Goal: Task Accomplishment & Management: Complete application form

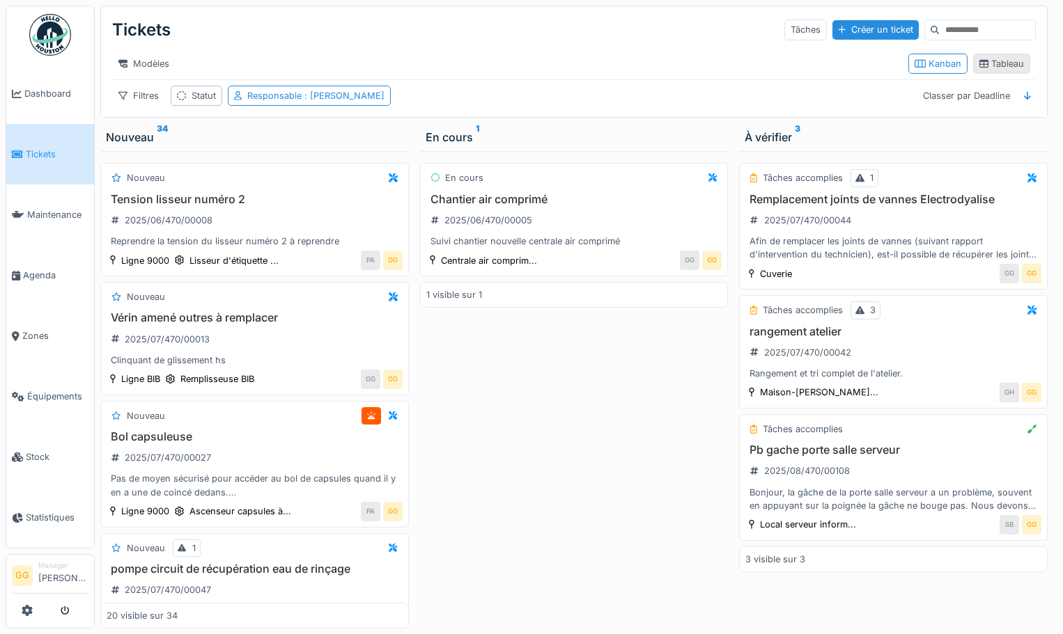
click at [998, 69] on div "Tableau" at bounding box center [1001, 63] width 45 height 13
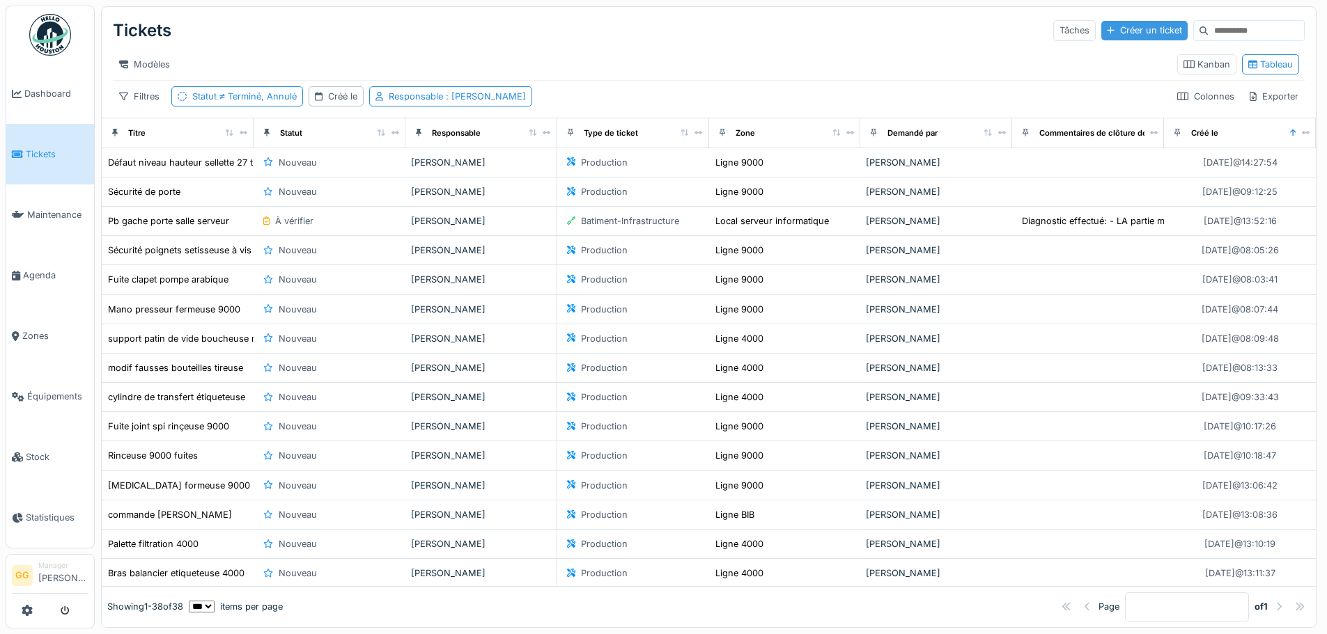
click at [1062, 34] on div "Créer un ticket" at bounding box center [1144, 30] width 86 height 19
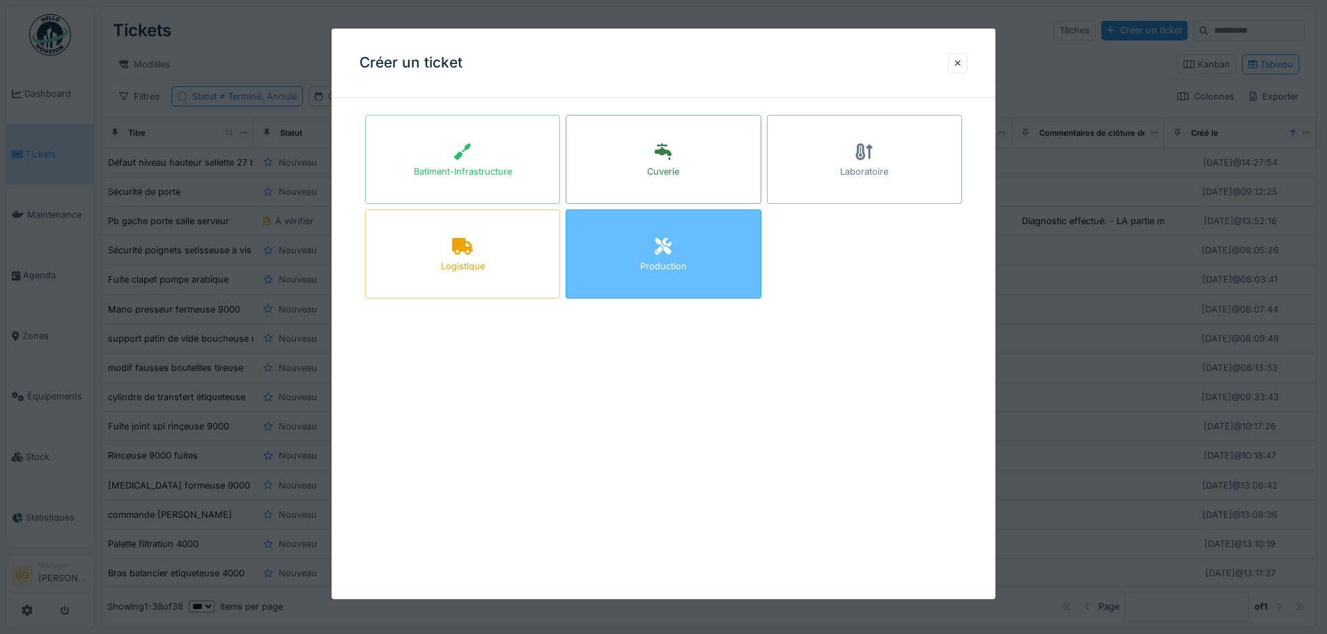
click at [607, 237] on div "Production" at bounding box center [662, 254] width 195 height 89
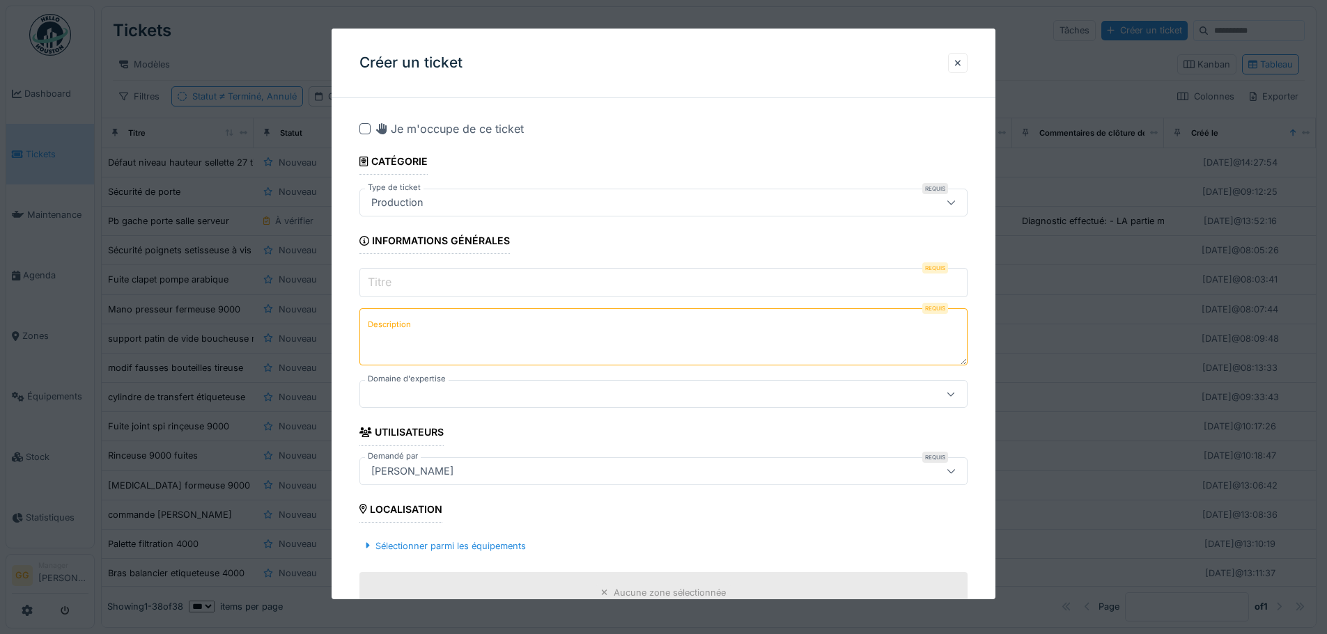
click at [469, 279] on input "Titre" at bounding box center [663, 282] width 608 height 29
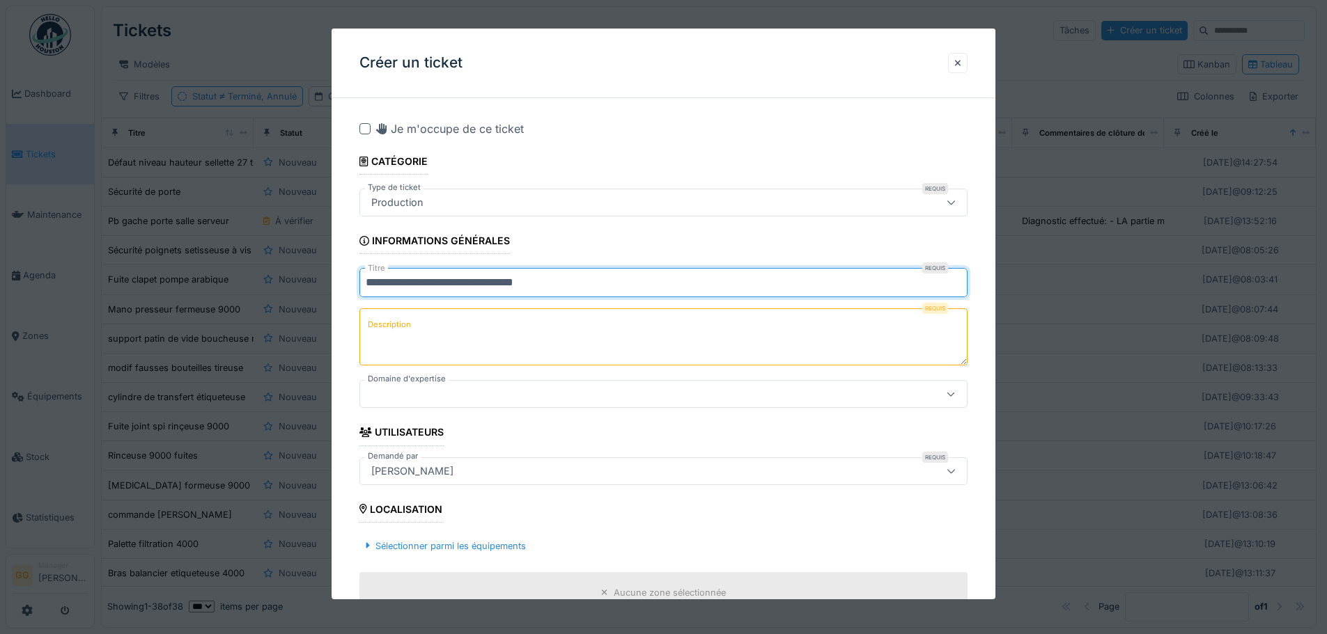
type input "**********"
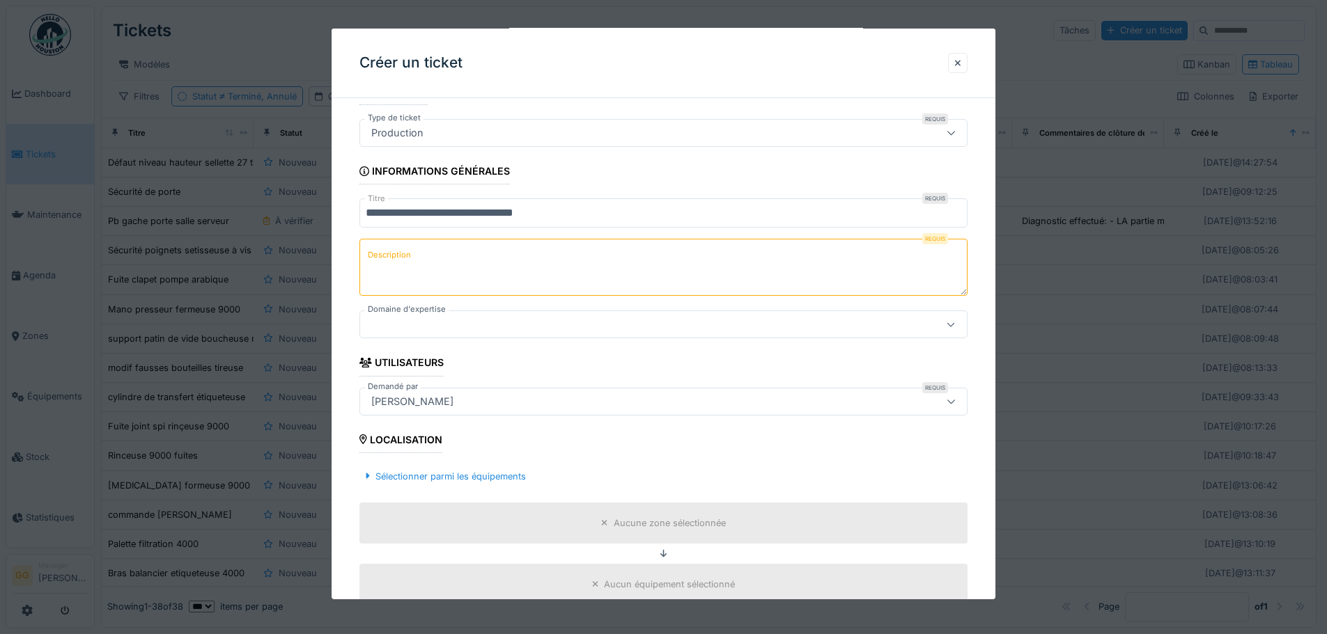
click at [462, 258] on textarea "Description" at bounding box center [663, 267] width 608 height 57
type textarea "**********"
click at [482, 322] on div at bounding box center [628, 324] width 524 height 15
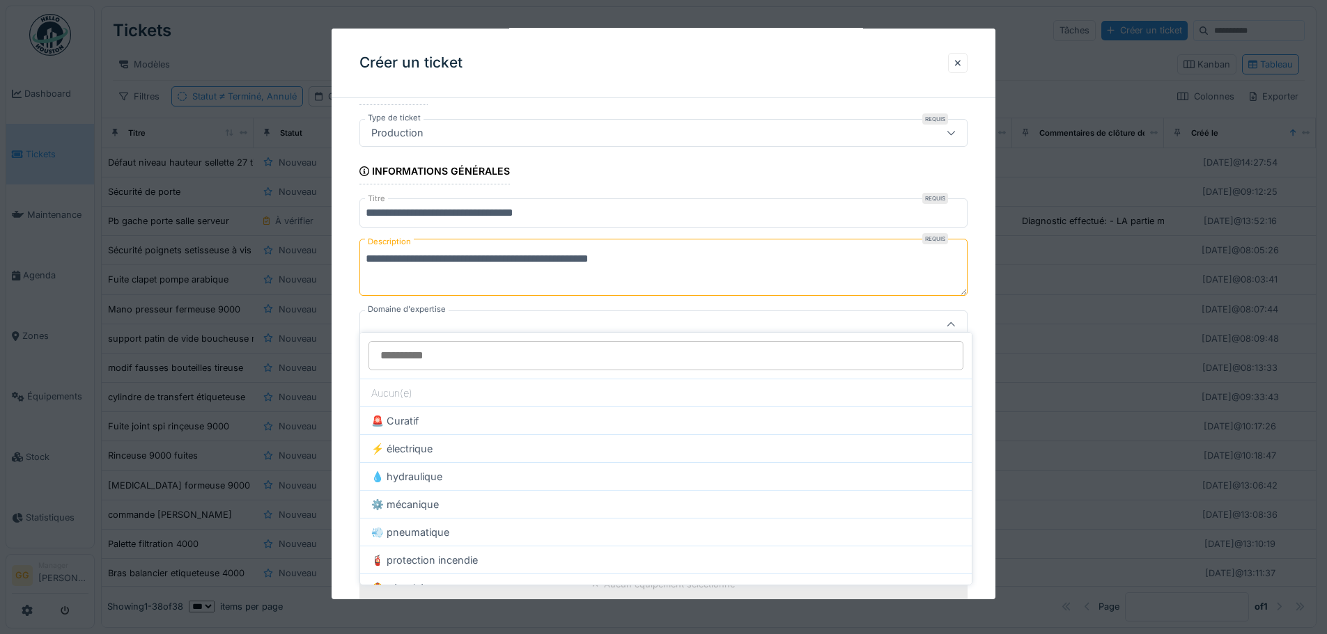
scroll to position [80, 0]
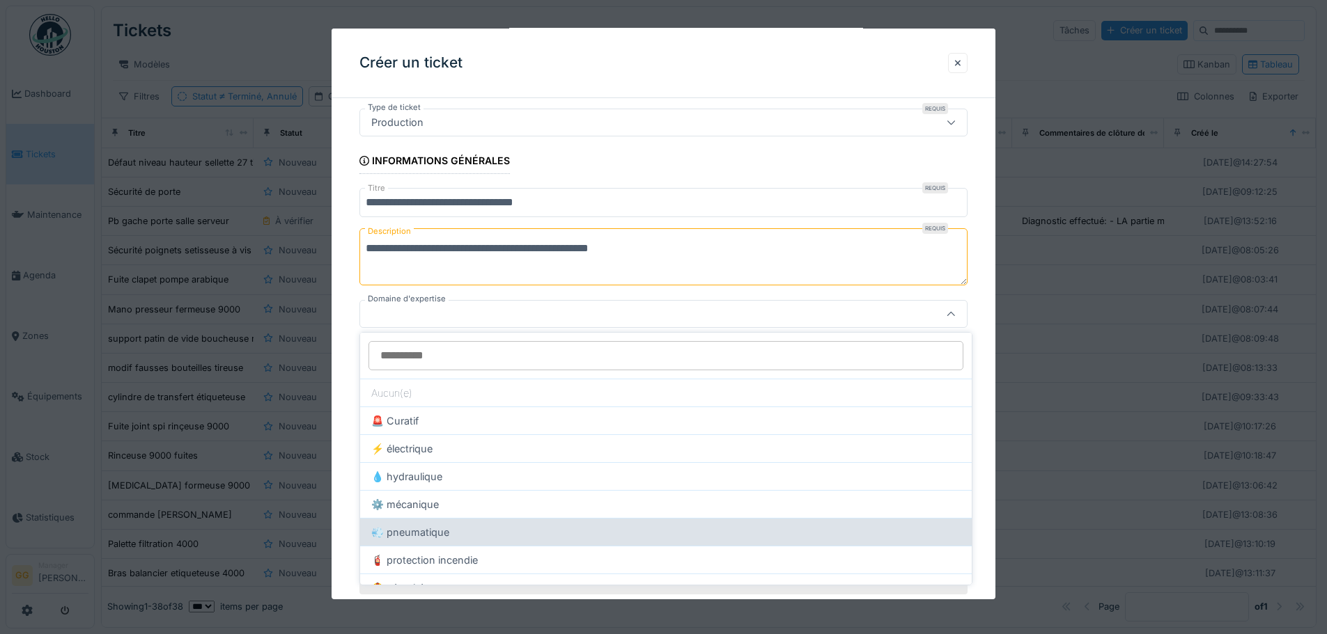
click at [447, 531] on div "💨 pneumatique" at bounding box center [665, 532] width 611 height 28
type input "****"
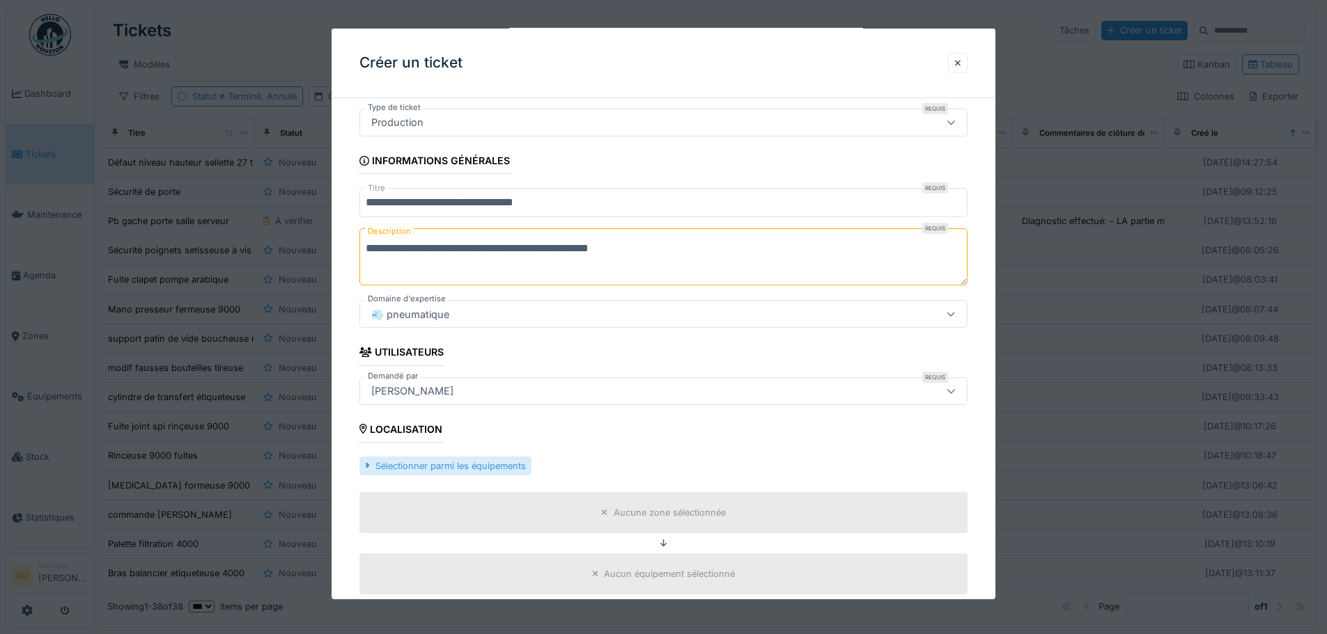
click at [458, 467] on div "Sélectionner parmi les équipements" at bounding box center [444, 466] width 171 height 19
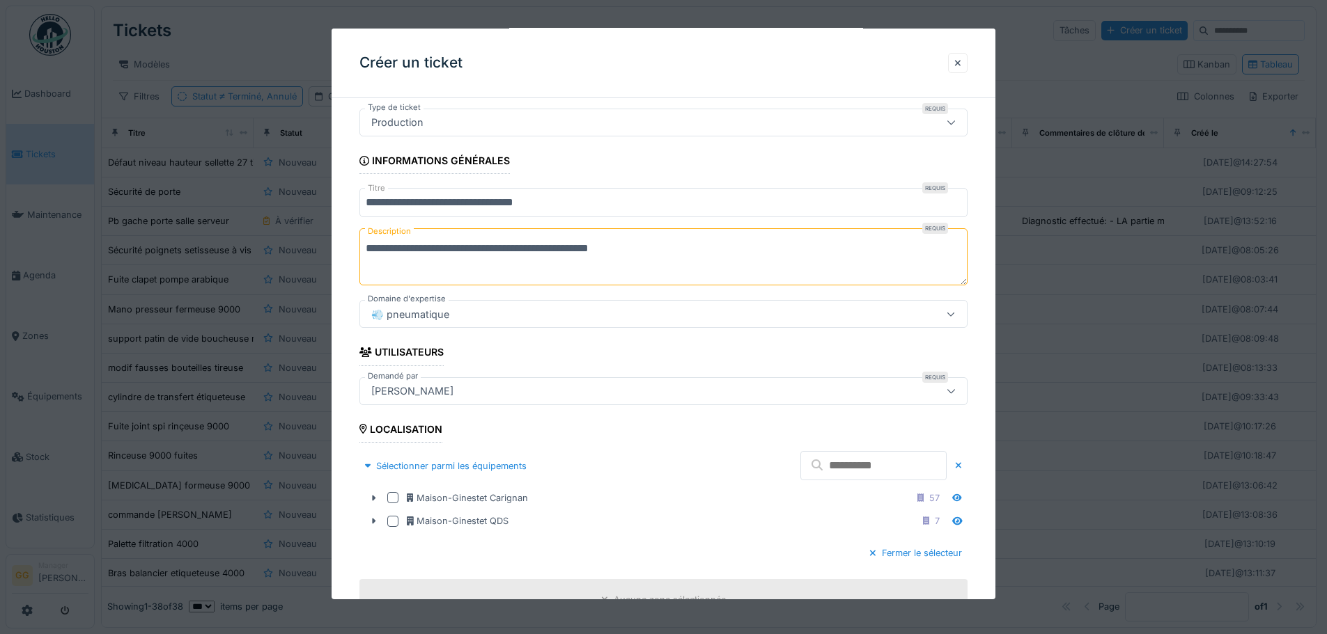
click at [804, 474] on input "text" at bounding box center [873, 465] width 146 height 29
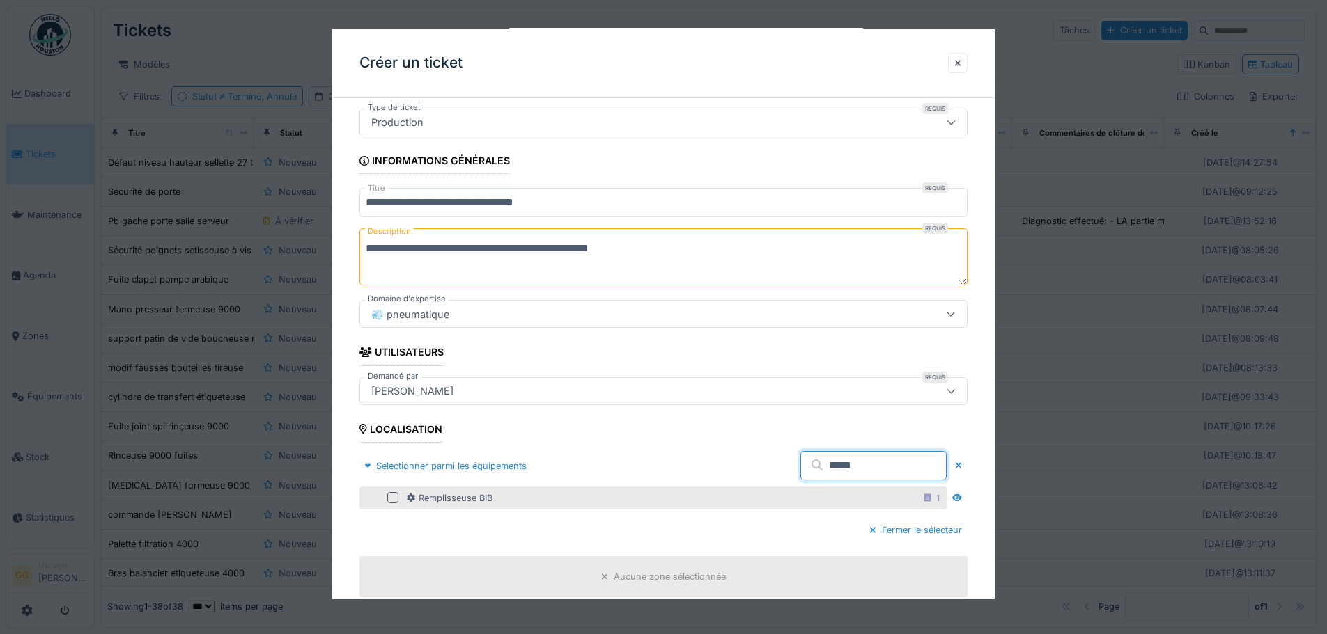
type input "*****"
click at [497, 507] on div "Remplisseuse BIB 1" at bounding box center [653, 498] width 588 height 23
click at [391, 496] on div at bounding box center [392, 497] width 11 height 11
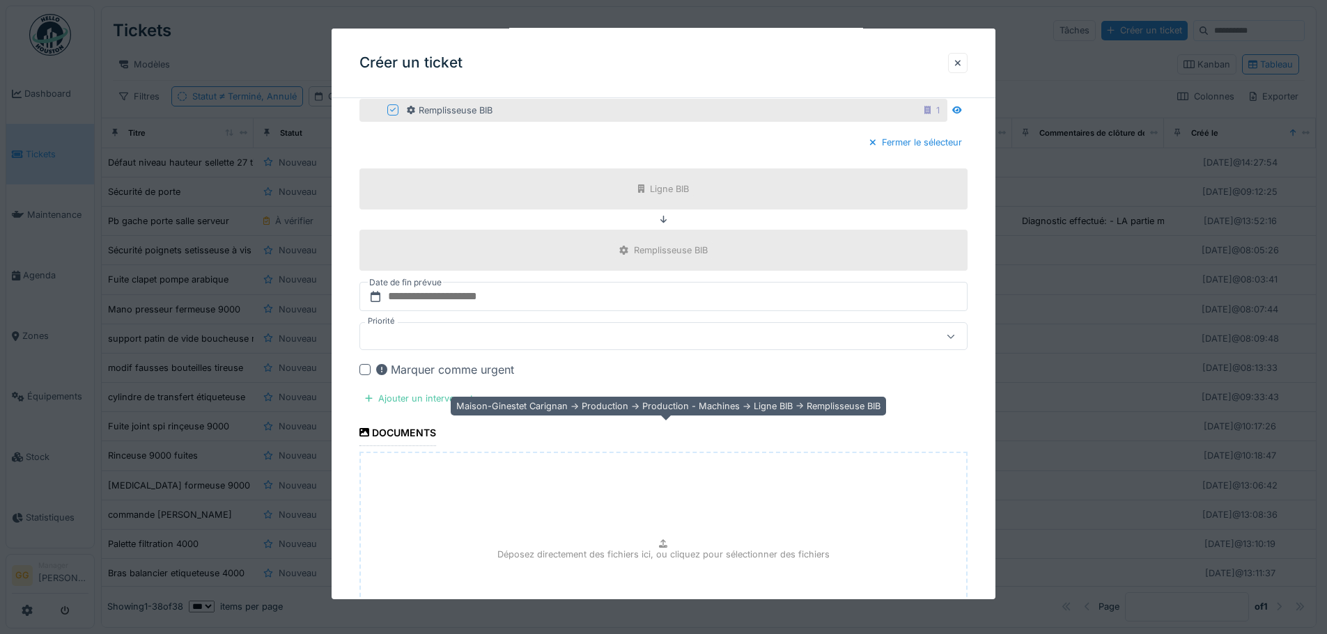
scroll to position [620, 0]
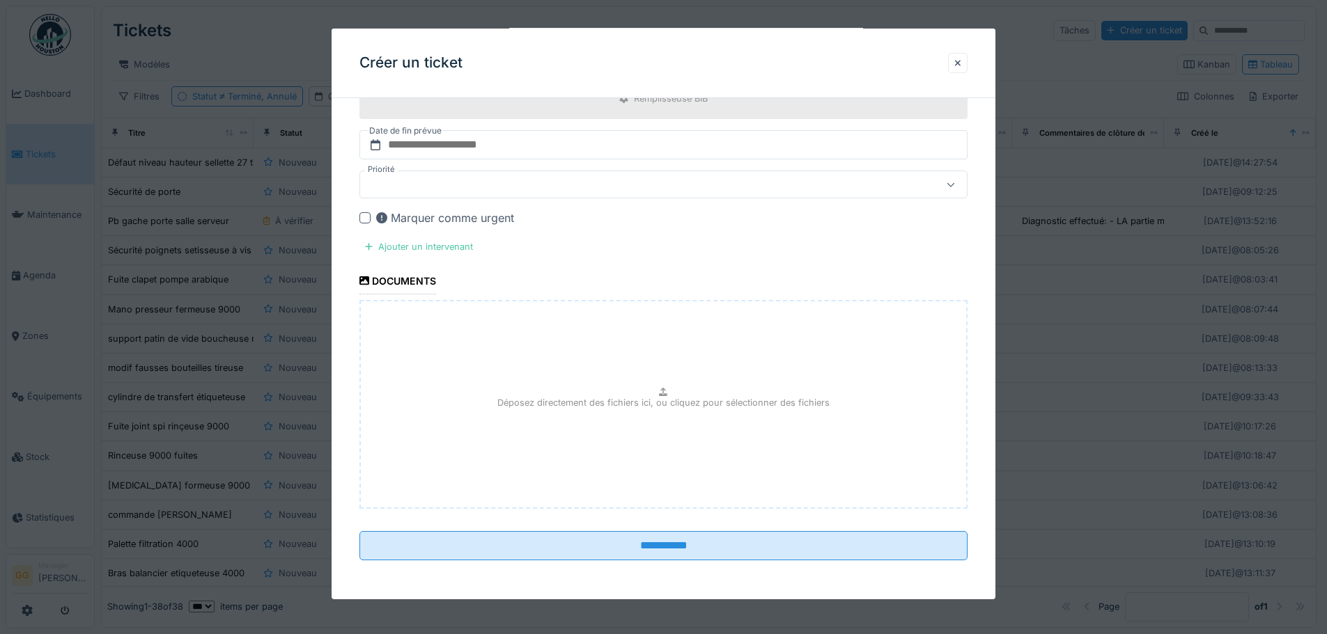
click at [360, 218] on div at bounding box center [364, 217] width 11 height 11
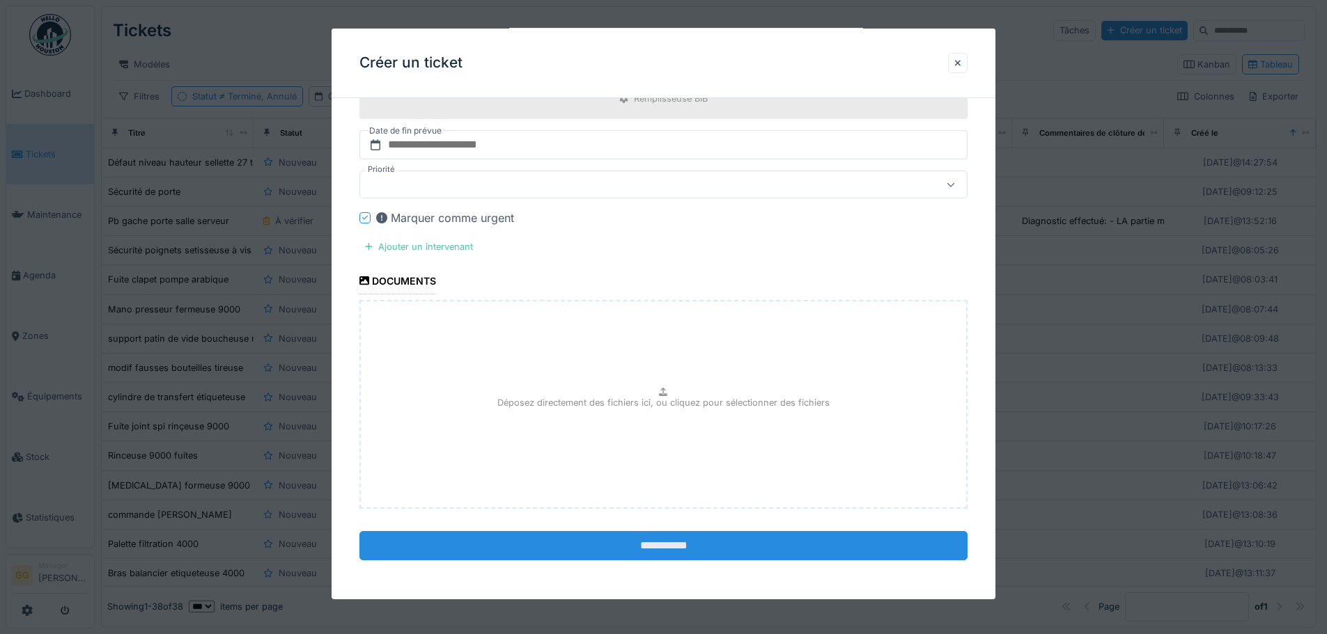
click at [762, 543] on input "**********" at bounding box center [663, 545] width 608 height 29
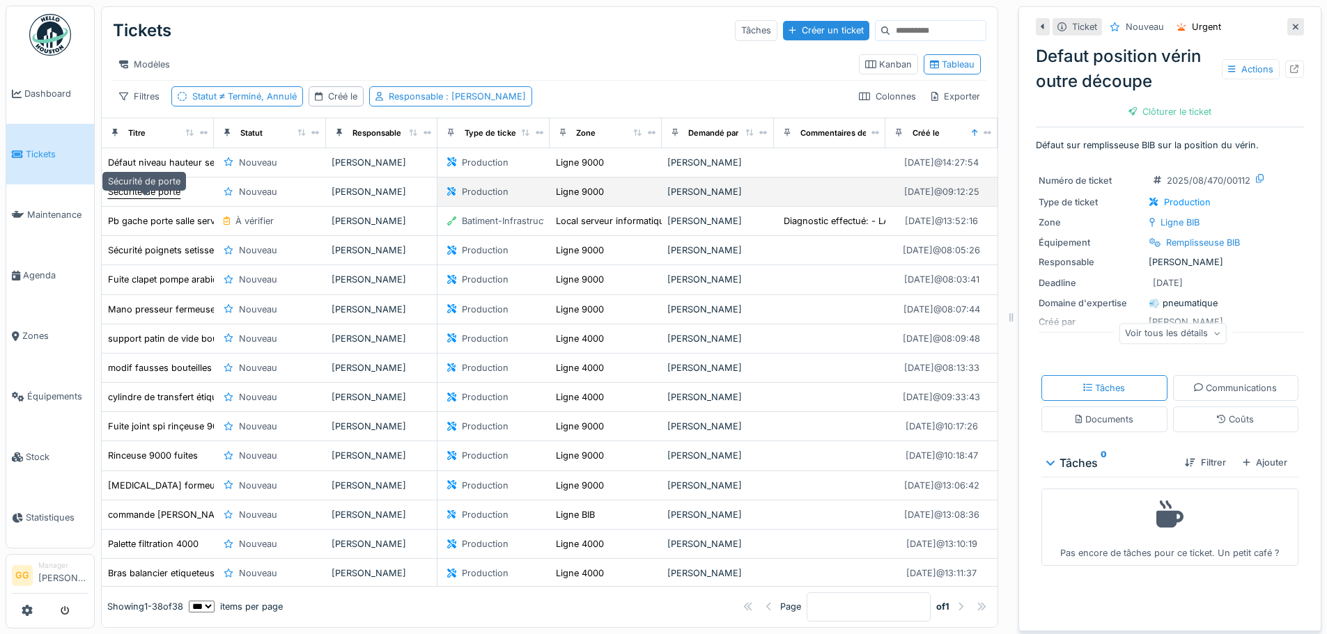
click at [170, 198] on div "Sécurité de porte" at bounding box center [144, 191] width 72 height 13
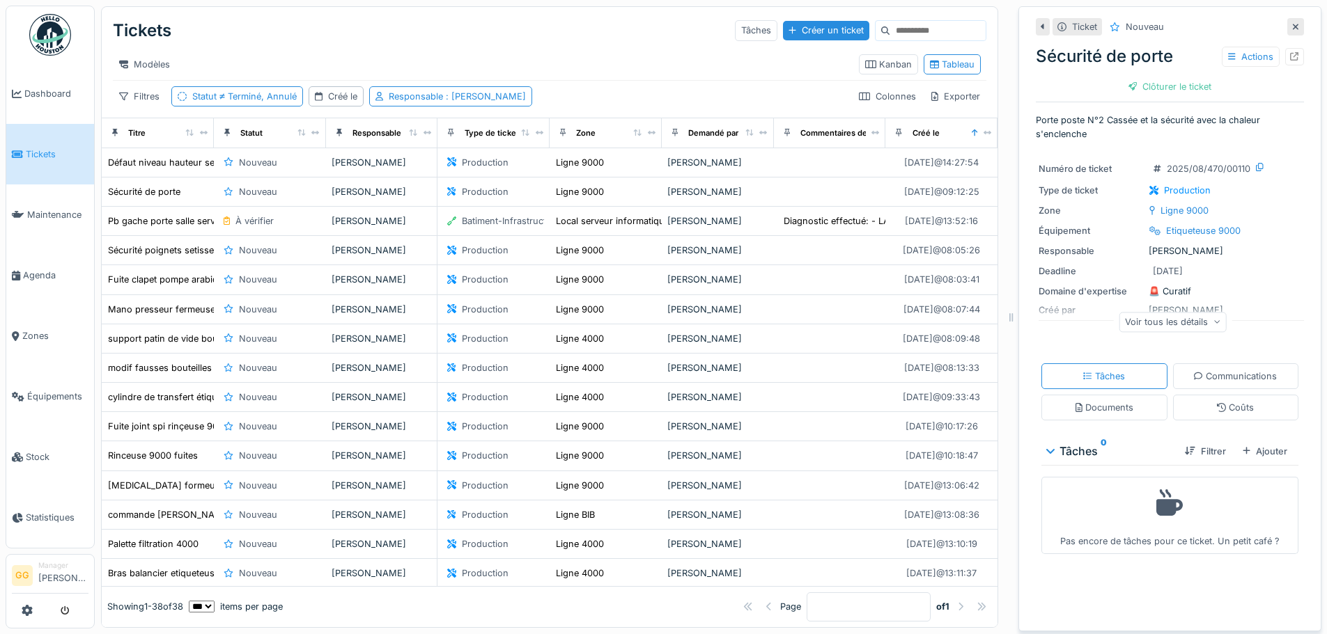
click at [1062, 322] on div "Voir tous les détails" at bounding box center [1172, 322] width 108 height 20
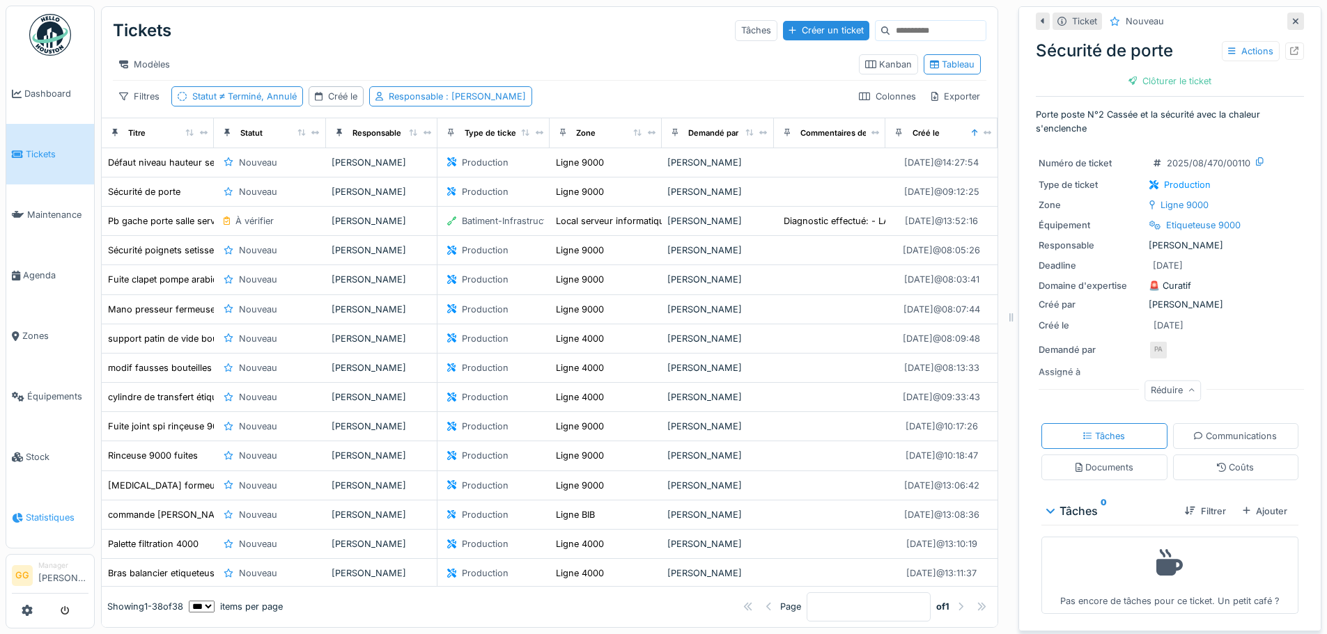
click at [53, 511] on span "Statistiques" at bounding box center [57, 517] width 63 height 13
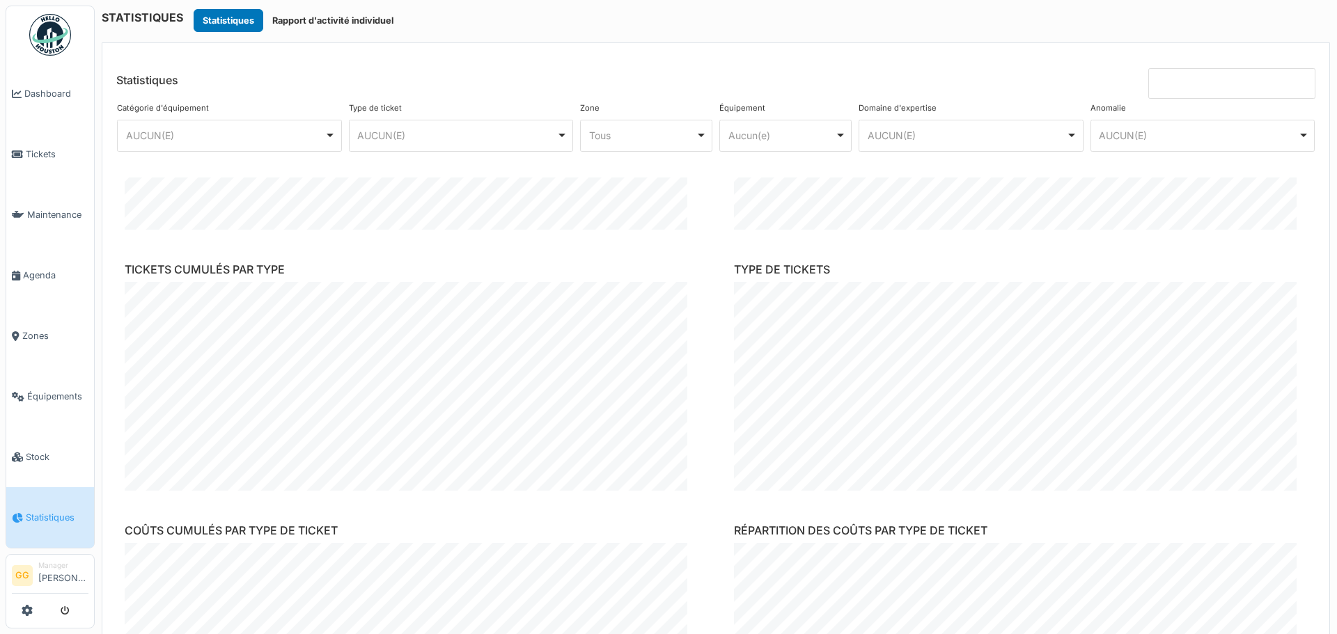
scroll to position [139, 0]
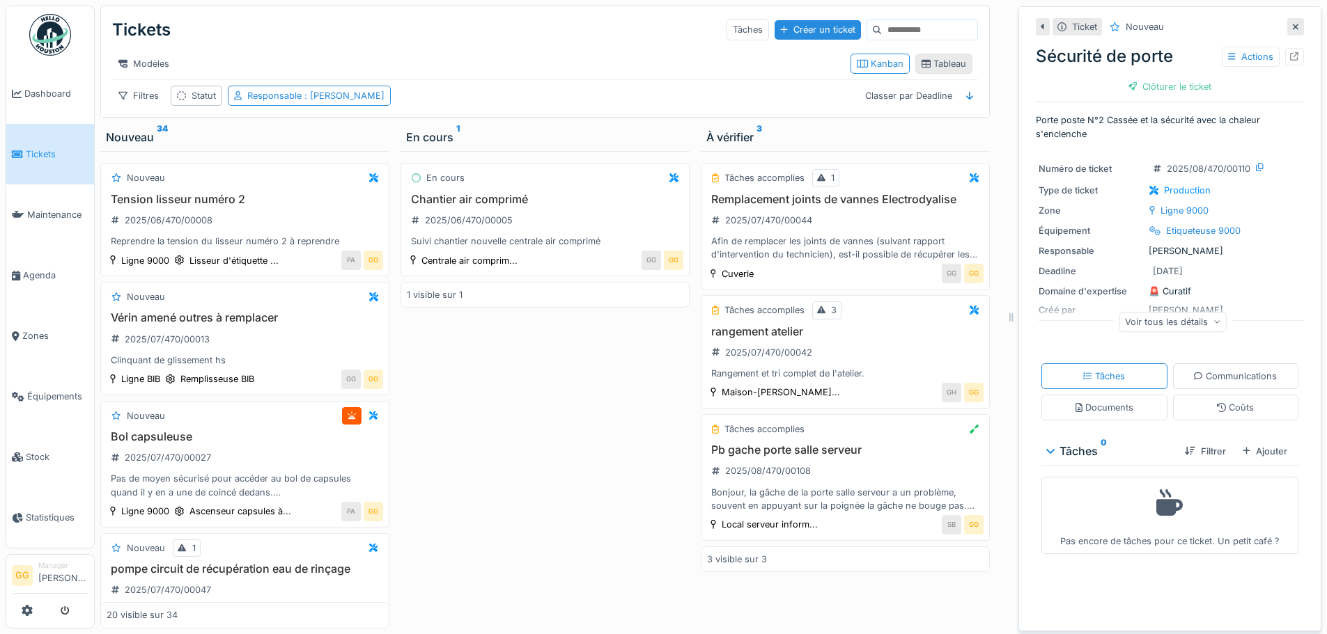
click at [944, 65] on div "Tableau" at bounding box center [943, 63] width 45 height 13
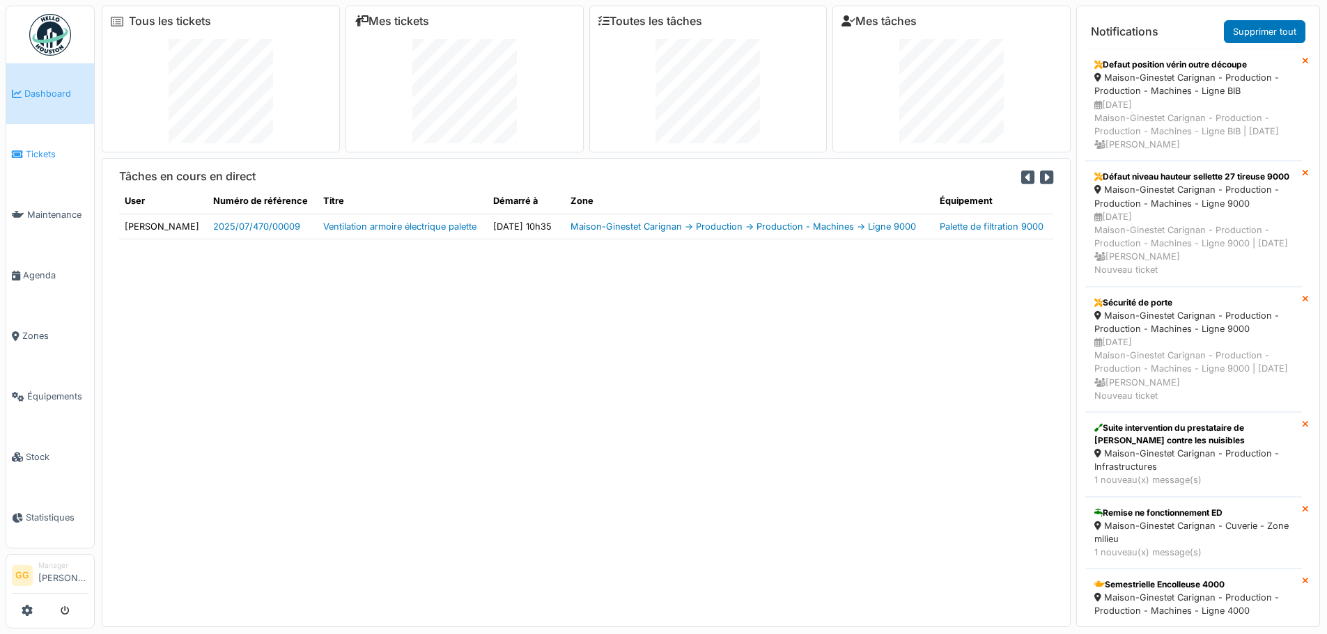
click at [33, 151] on span "Tickets" at bounding box center [57, 154] width 63 height 13
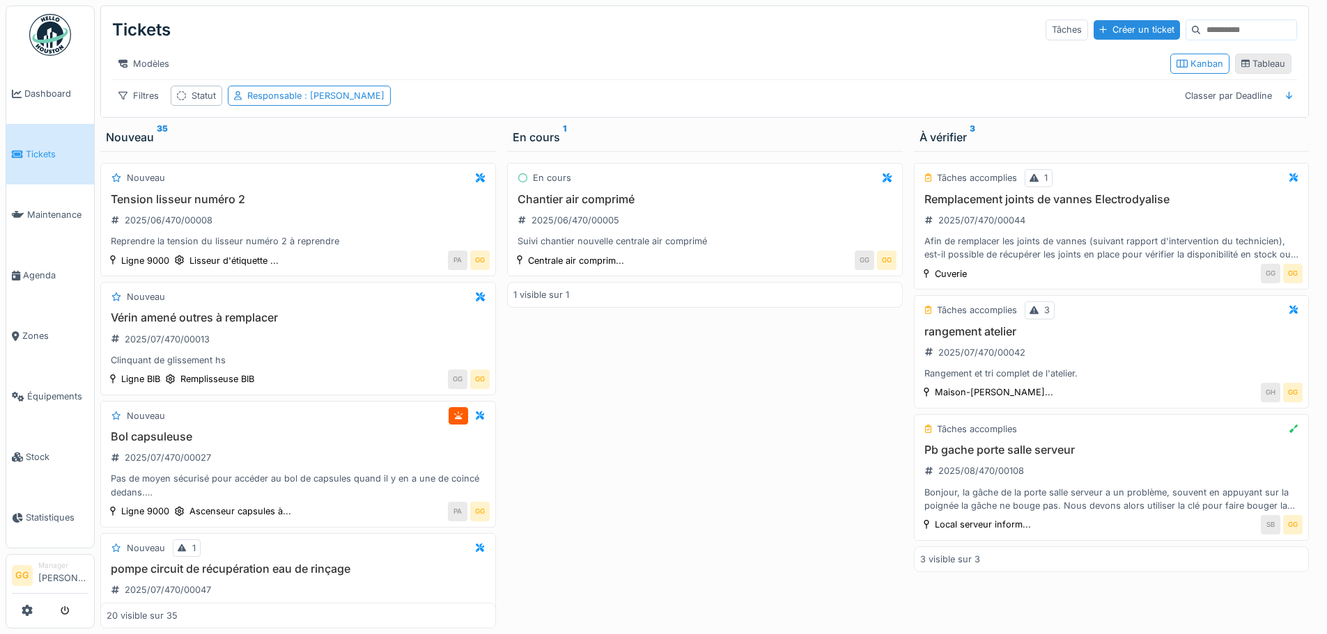
click at [1251, 70] on div "Tableau" at bounding box center [1263, 63] width 45 height 13
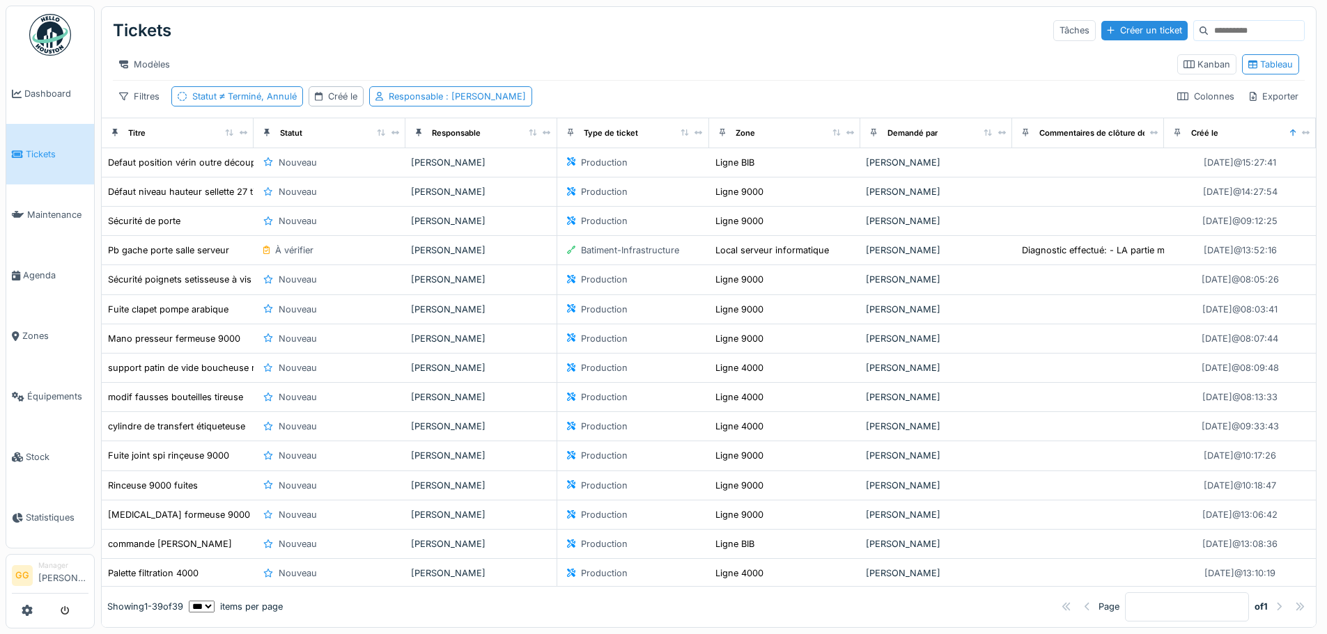
click at [65, 134] on link "Tickets" at bounding box center [50, 154] width 88 height 61
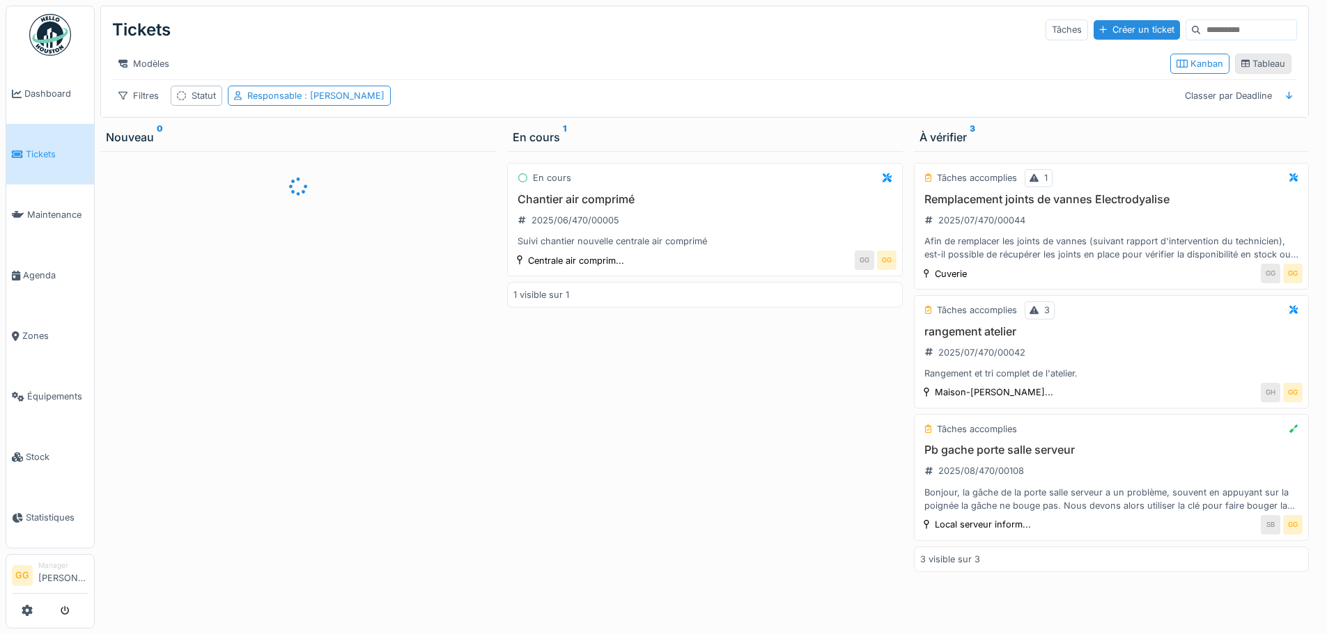
click at [1241, 70] on div "Tableau" at bounding box center [1263, 63] width 45 height 13
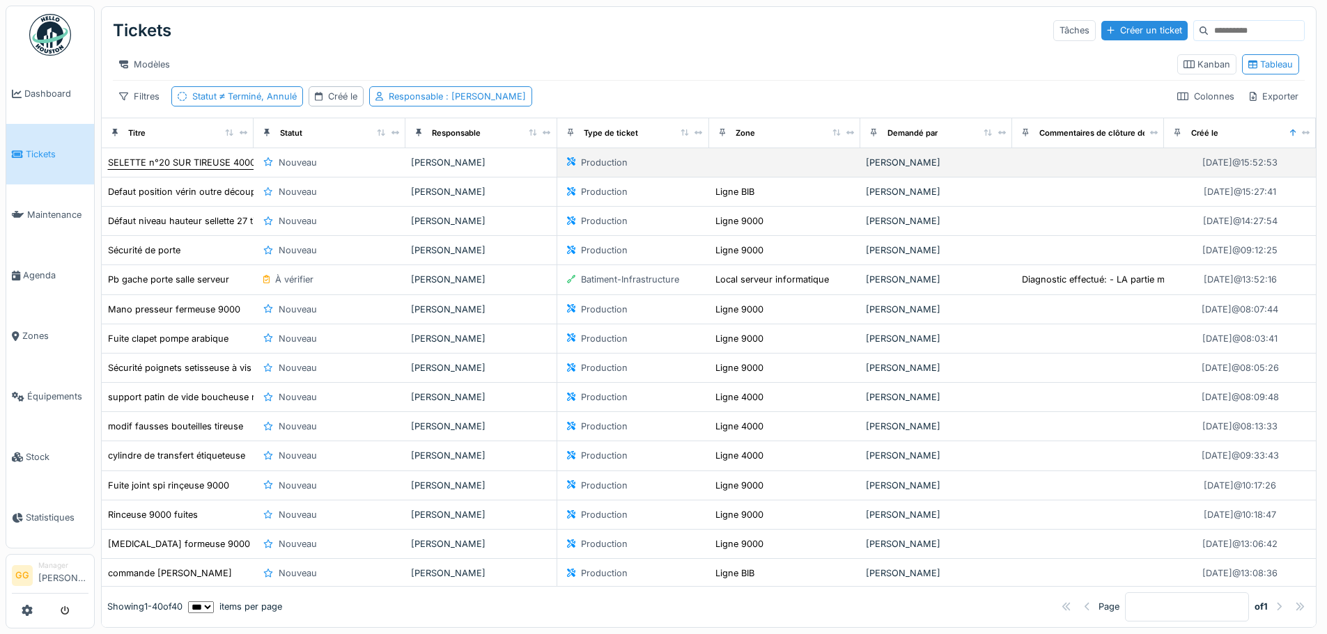
click at [189, 169] on div "SELETTE n°20 SUR TIREUSE 4000" at bounding box center [182, 162] width 148 height 13
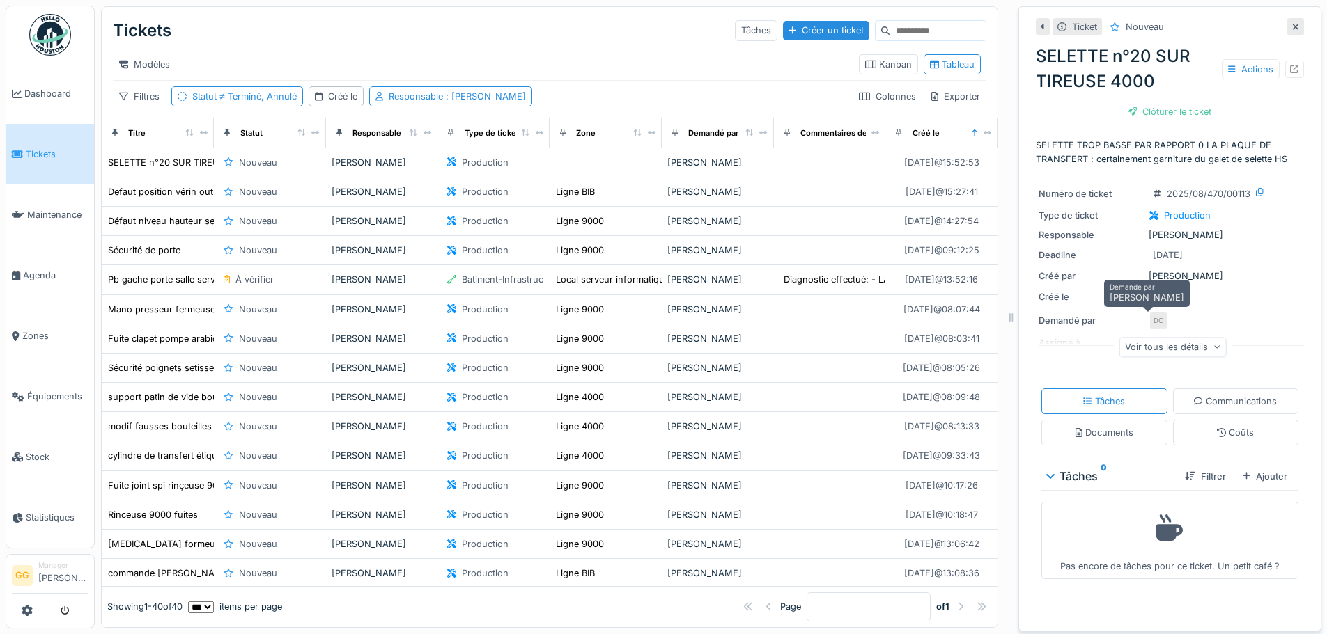
click at [1171, 348] on div "Voir tous les détails" at bounding box center [1172, 347] width 108 height 20
click at [1225, 70] on div "Actions" at bounding box center [1250, 69] width 58 height 20
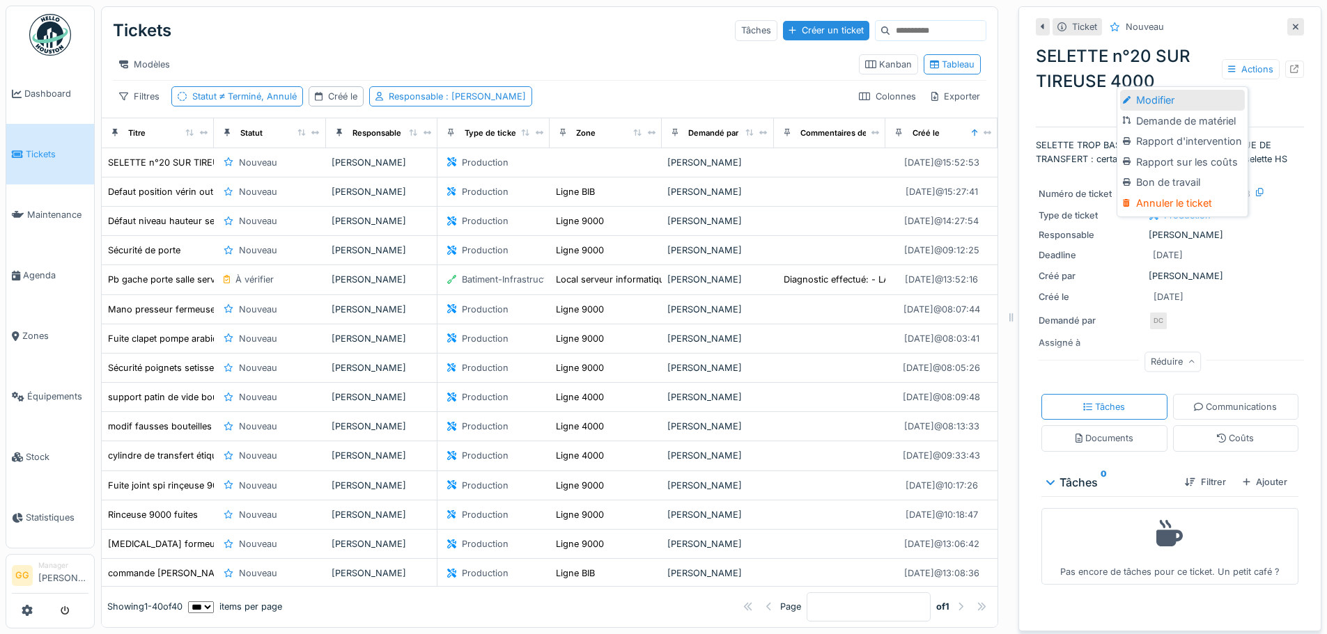
click at [1210, 93] on div "Modifier" at bounding box center [1182, 100] width 125 height 21
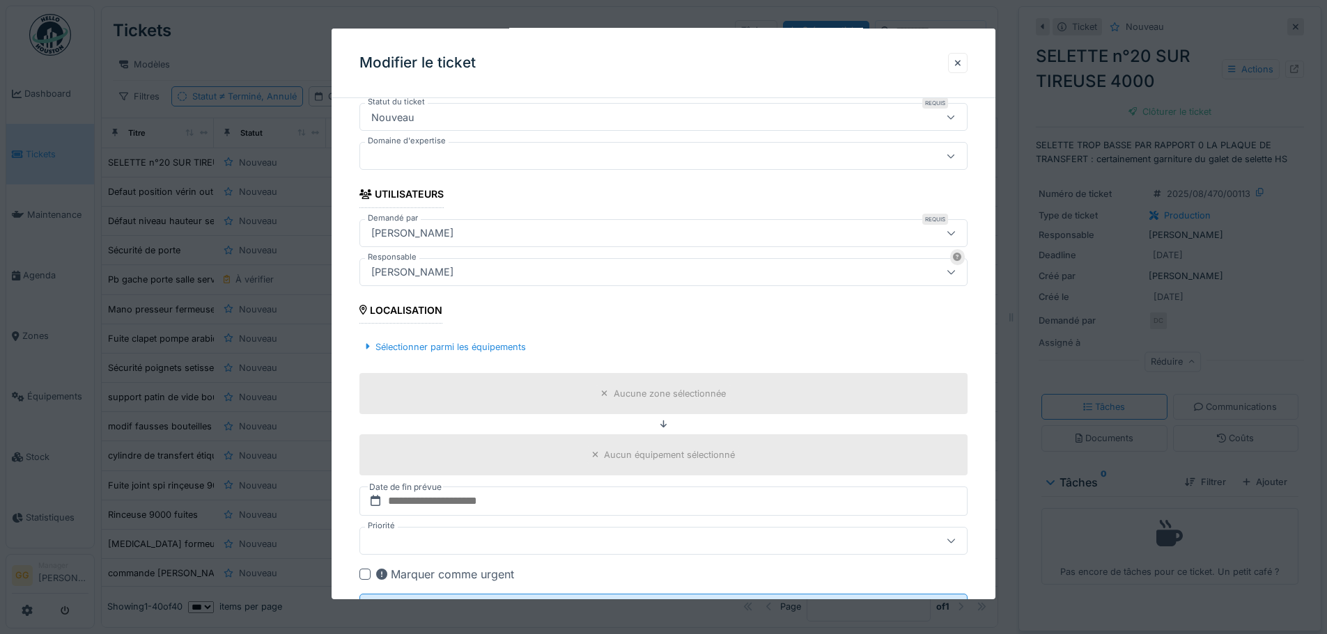
scroll to position [301, 0]
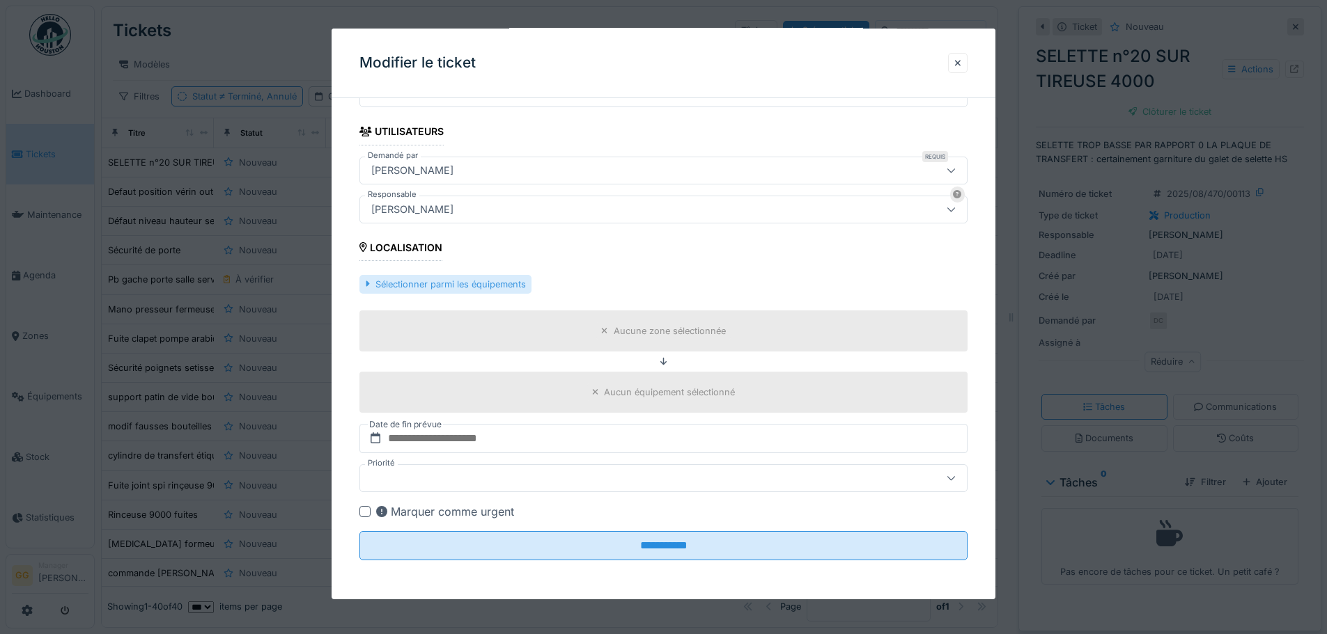
click at [465, 288] on div "Sélectionner parmi les équipements" at bounding box center [444, 284] width 171 height 19
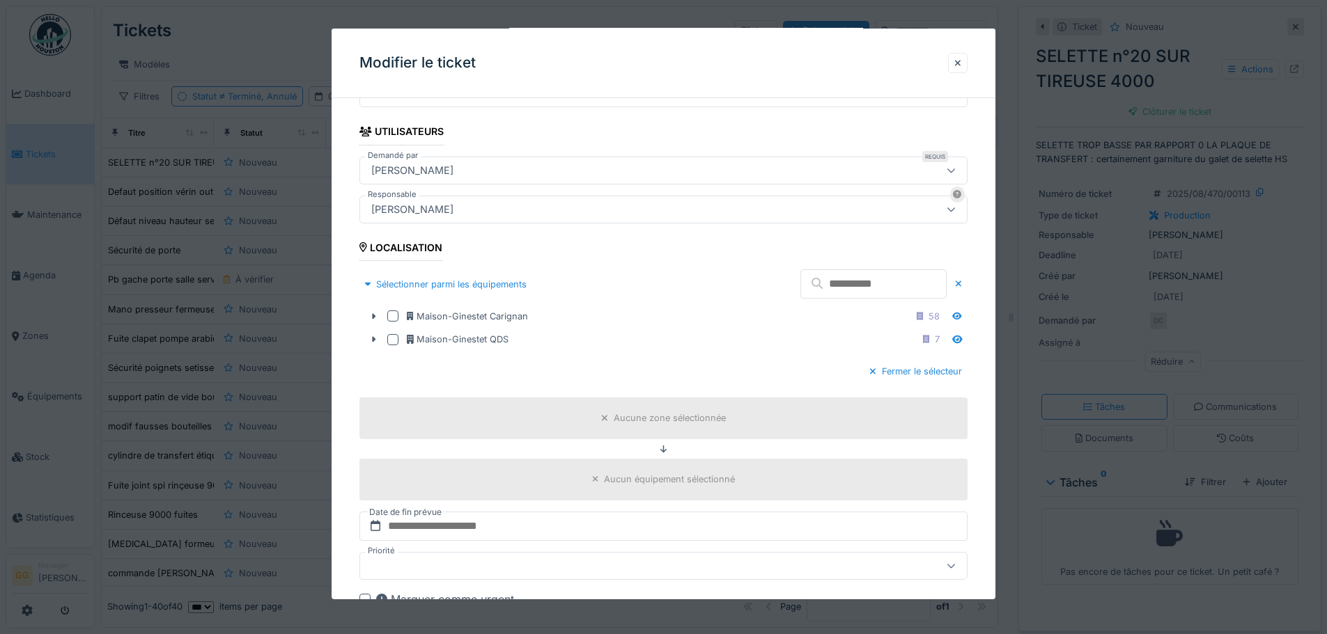
click at [848, 290] on input "text" at bounding box center [873, 283] width 146 height 29
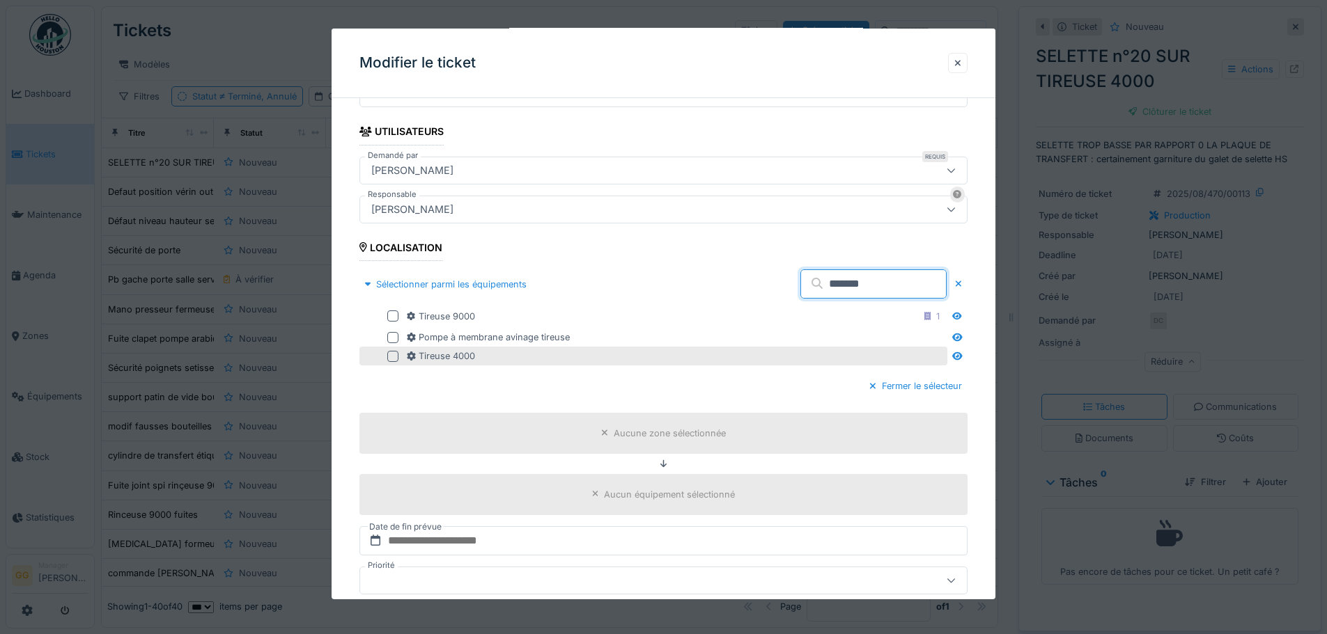
type input "*******"
drag, startPoint x: 394, startPoint y: 355, endPoint x: 383, endPoint y: 356, distance: 11.2
click at [392, 355] on div at bounding box center [392, 356] width 11 height 11
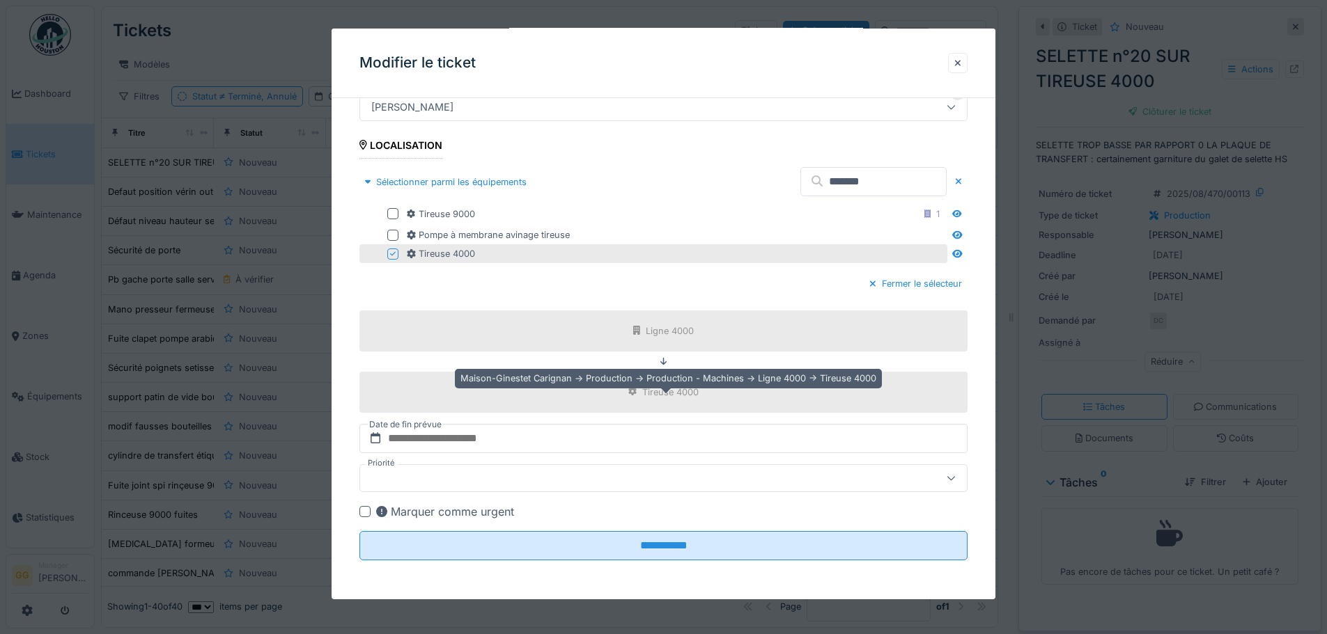
scroll to position [10, 0]
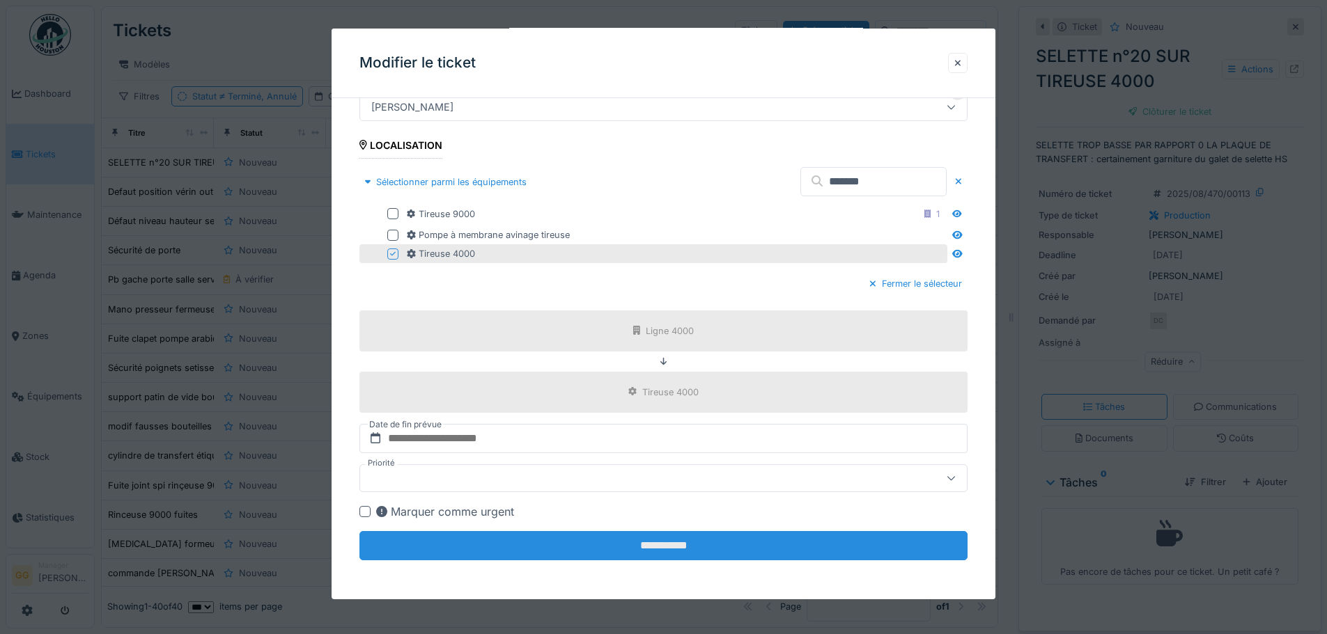
click at [694, 552] on input "**********" at bounding box center [663, 545] width 608 height 29
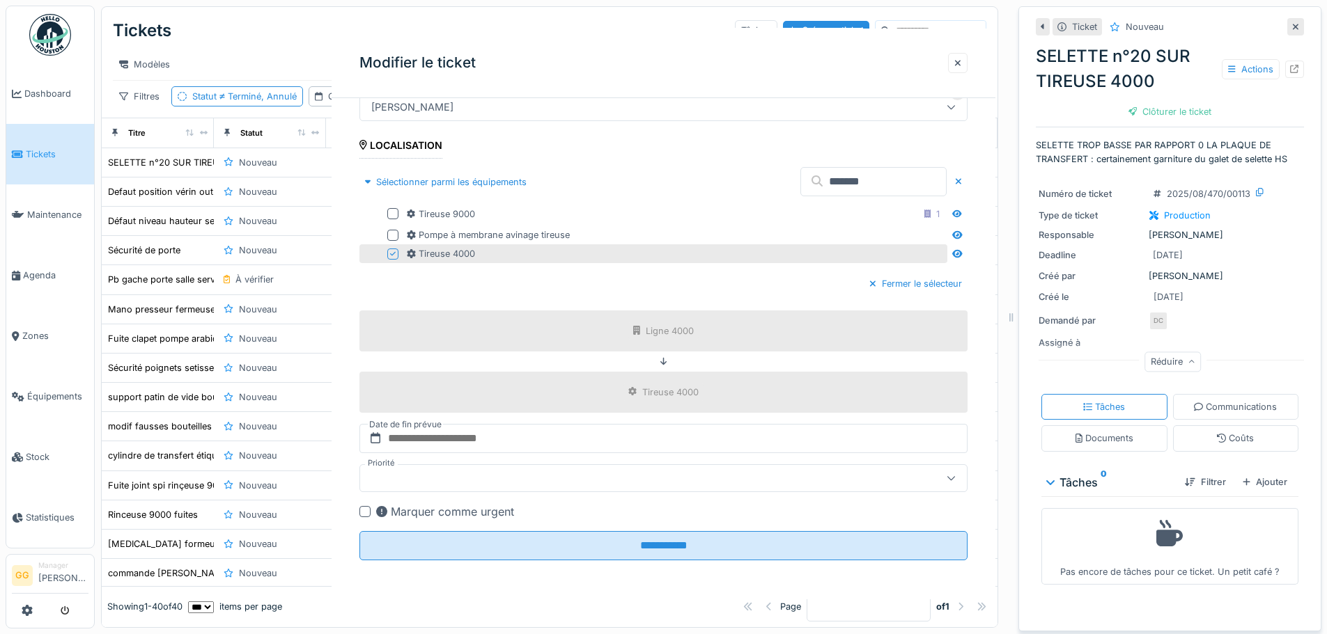
scroll to position [0, 0]
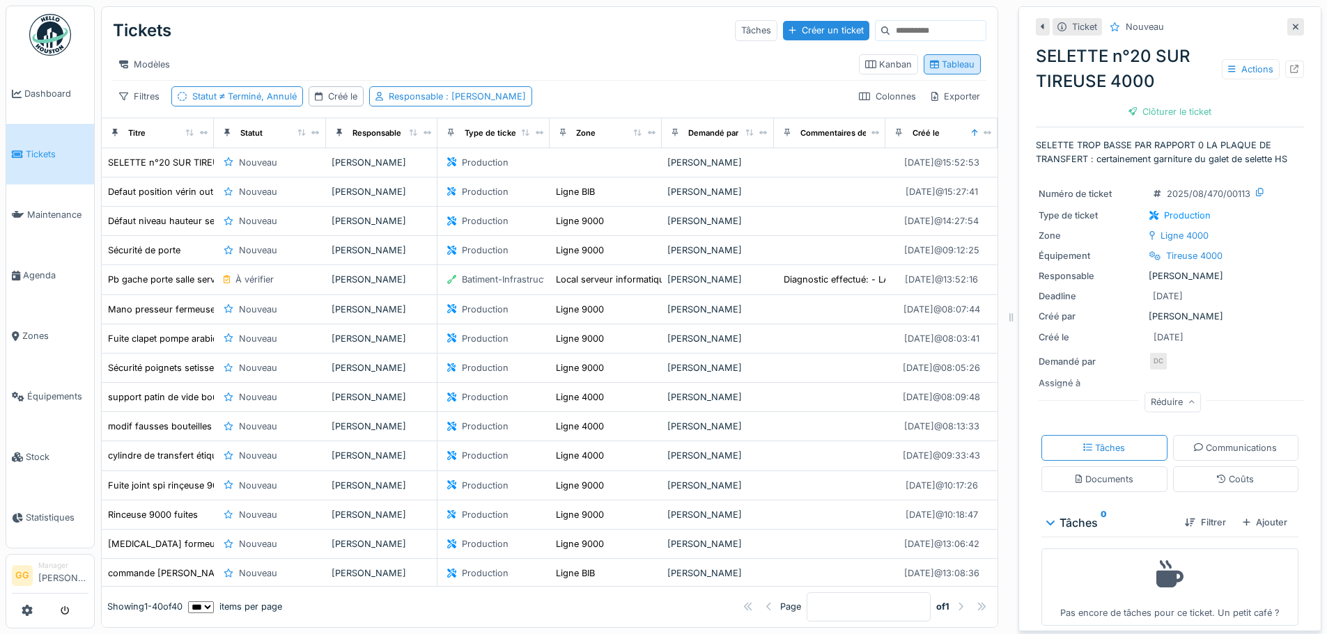
click at [951, 58] on div "Tableau" at bounding box center [952, 64] width 45 height 13
click at [652, 58] on div "Modèles" at bounding box center [480, 64] width 735 height 20
drag, startPoint x: 1273, startPoint y: 159, endPoint x: 1102, endPoint y: 143, distance: 172.1
click at [1102, 143] on p "SELETTE TROP BASSE PAR RAPPORT 0 LA PLAQUE DE TRANSFERT : certainement garnitur…" at bounding box center [1170, 152] width 268 height 26
drag, startPoint x: 1045, startPoint y: 122, endPoint x: 1052, endPoint y: 118, distance: 8.1
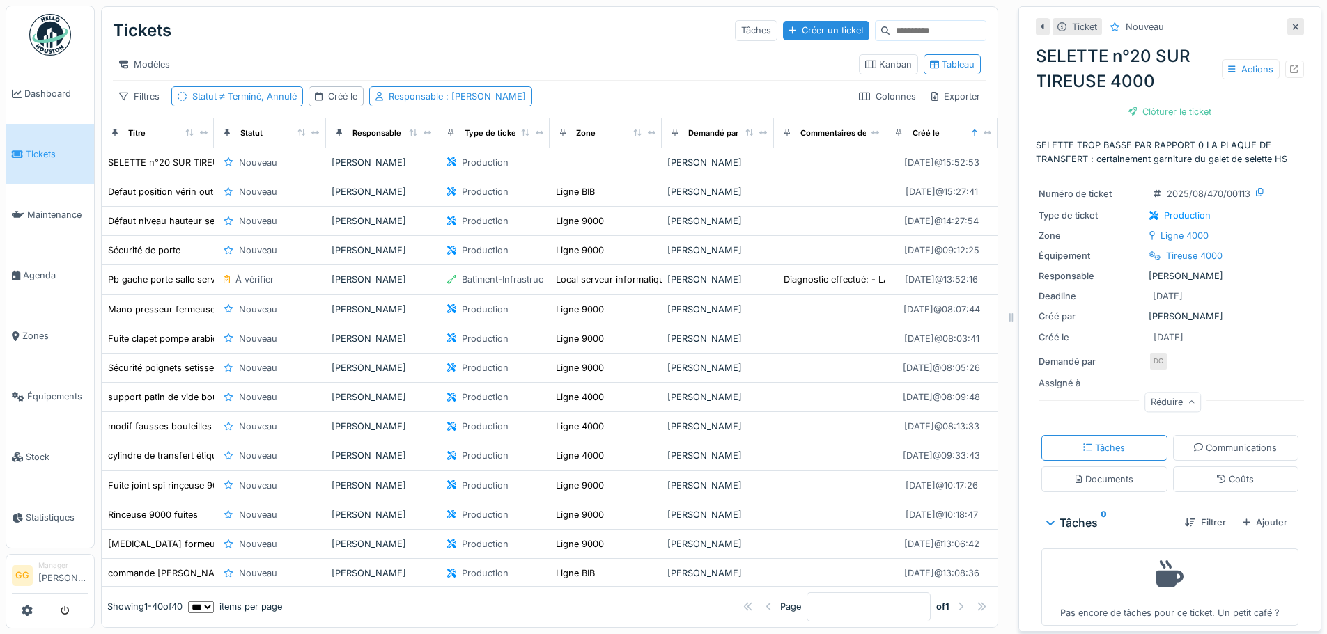
click at [1045, 121] on div "SELETTE n°20 SUR TIREUSE 4000 Actions Clôturer le ticket" at bounding box center [1170, 81] width 268 height 86
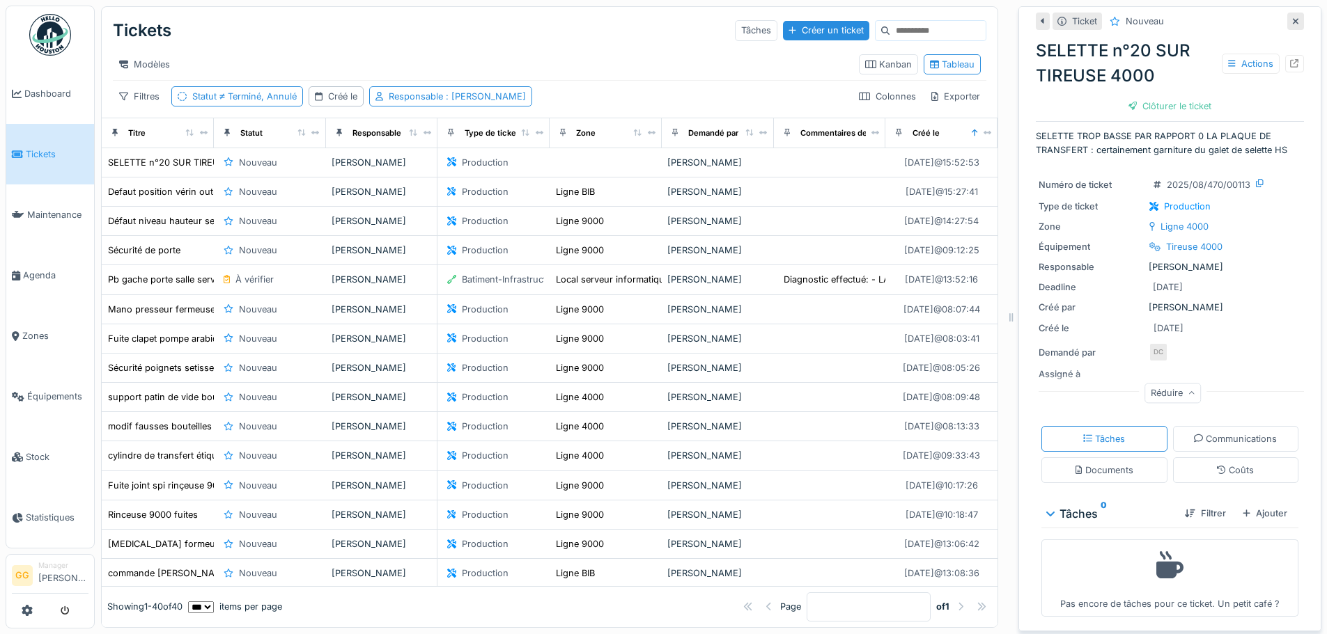
scroll to position [12, 0]
click at [1230, 64] on div "Actions" at bounding box center [1250, 64] width 58 height 20
click at [1172, 100] on div "Modifier" at bounding box center [1182, 94] width 125 height 21
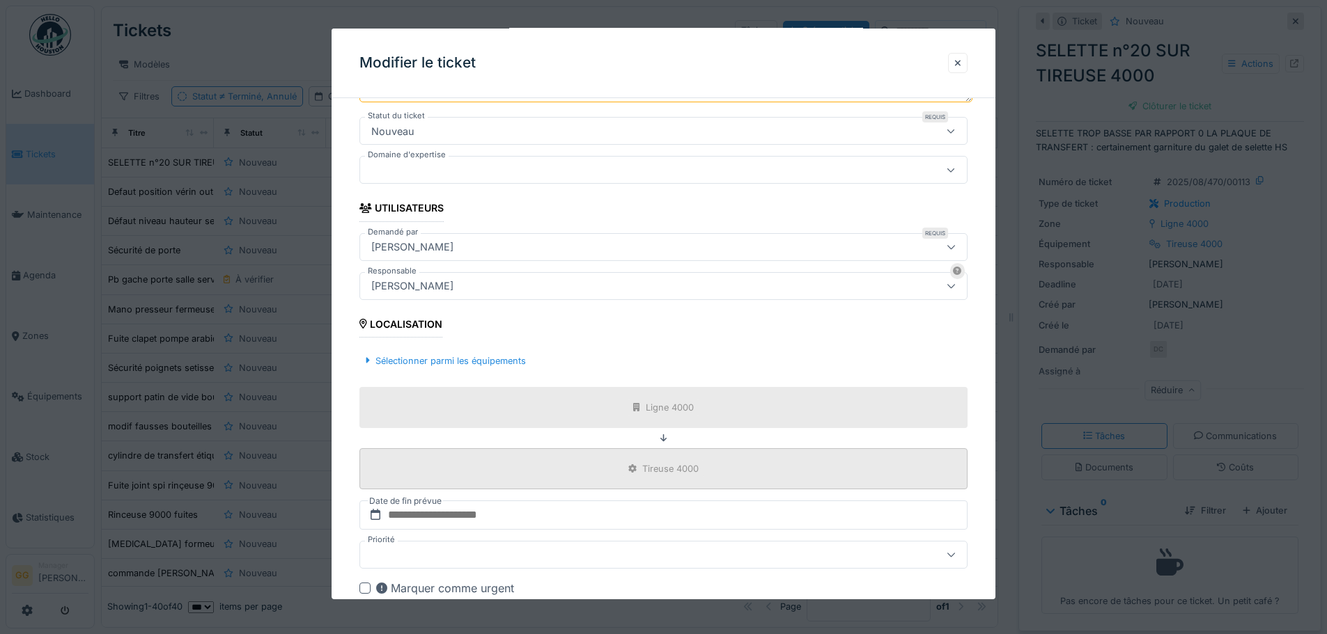
scroll to position [301, 0]
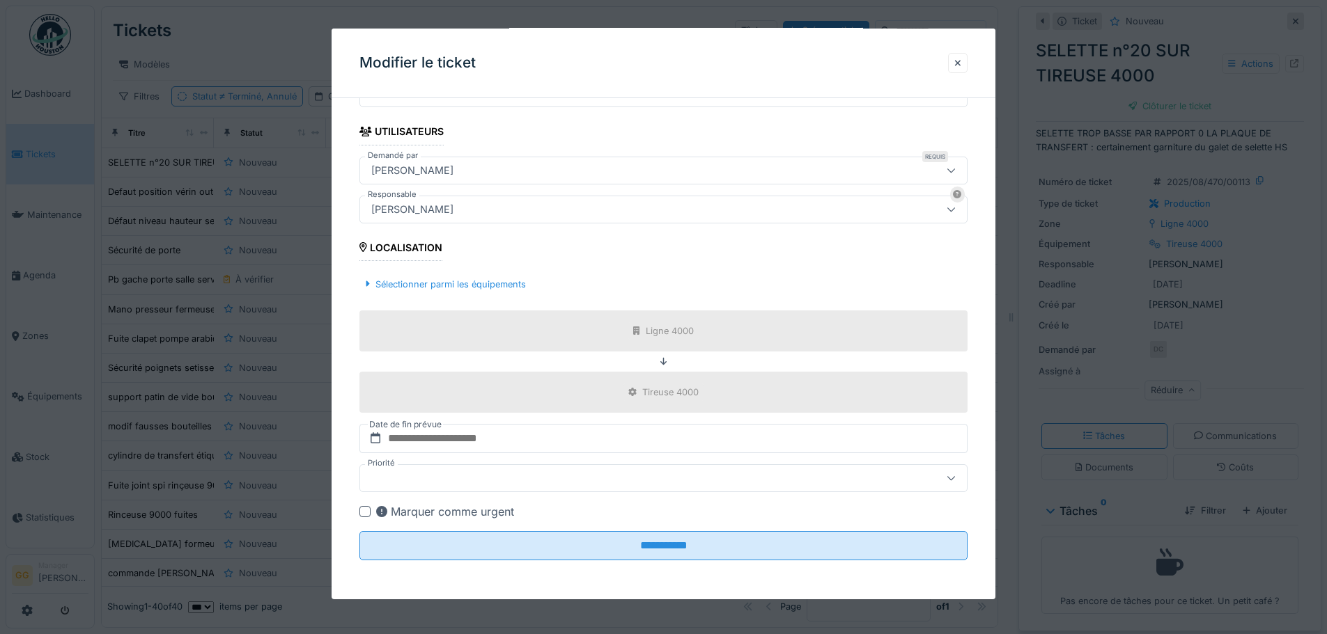
click at [367, 511] on div at bounding box center [364, 511] width 11 height 11
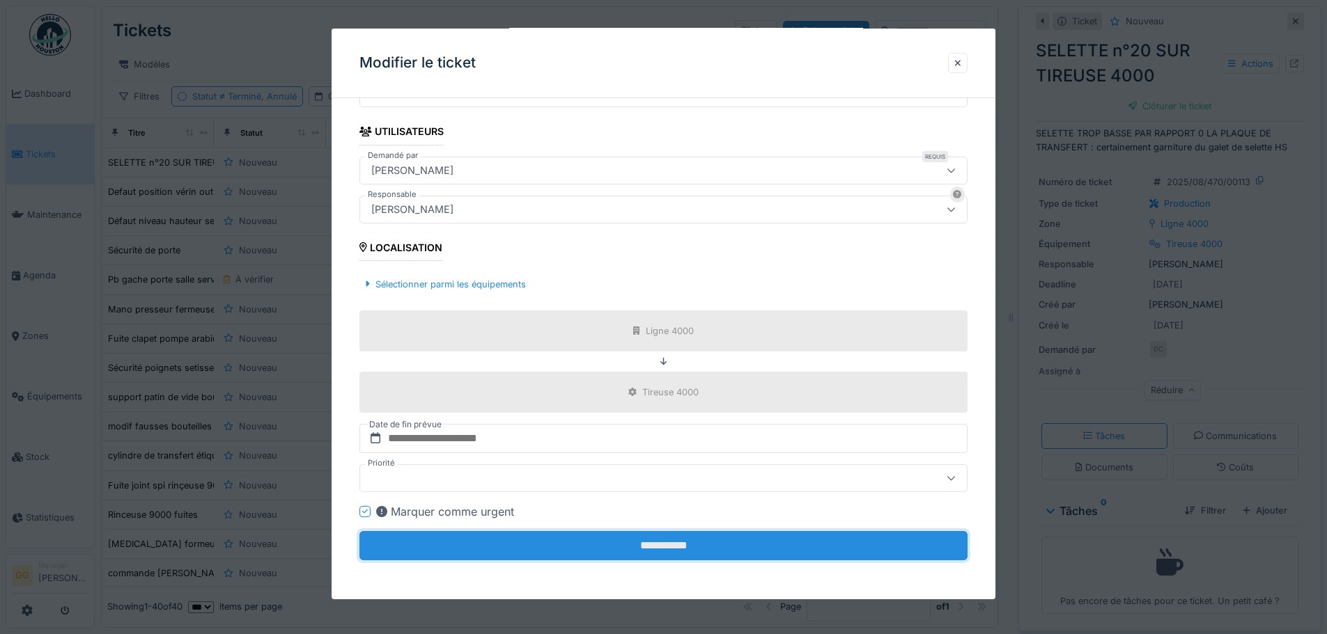
click at [647, 533] on input "**********" at bounding box center [663, 545] width 608 height 29
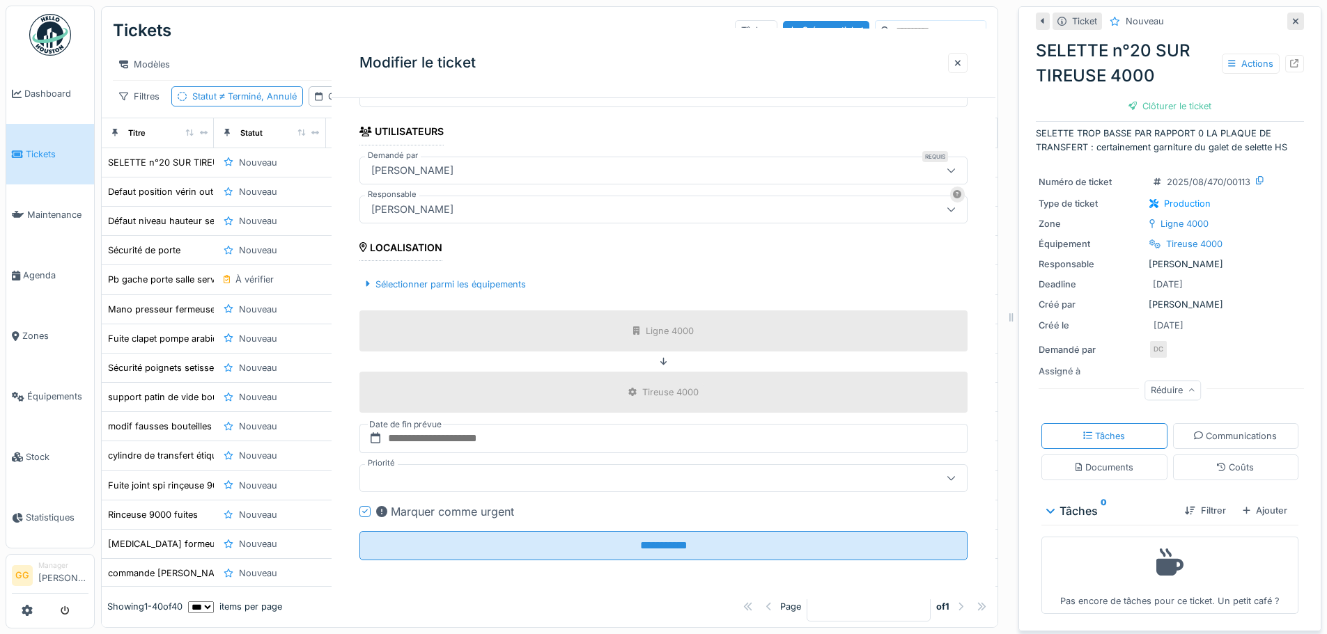
click at [652, 542] on div "**********" at bounding box center [711, 317] width 1232 height 634
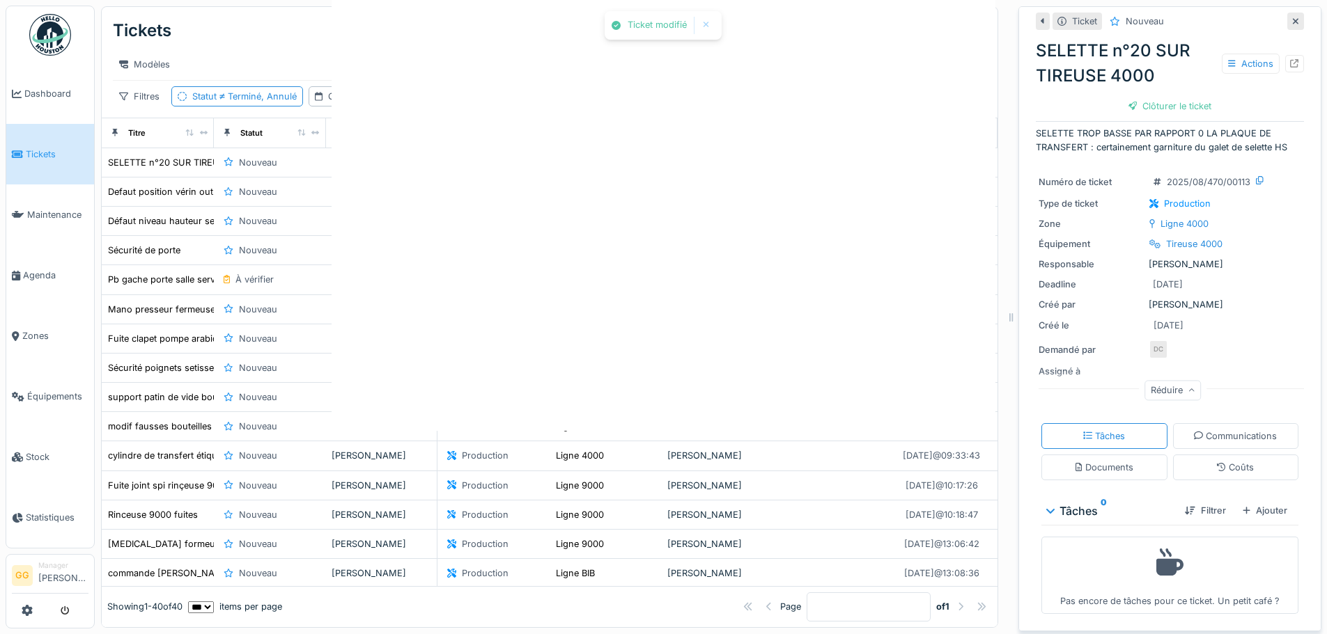
scroll to position [0, 0]
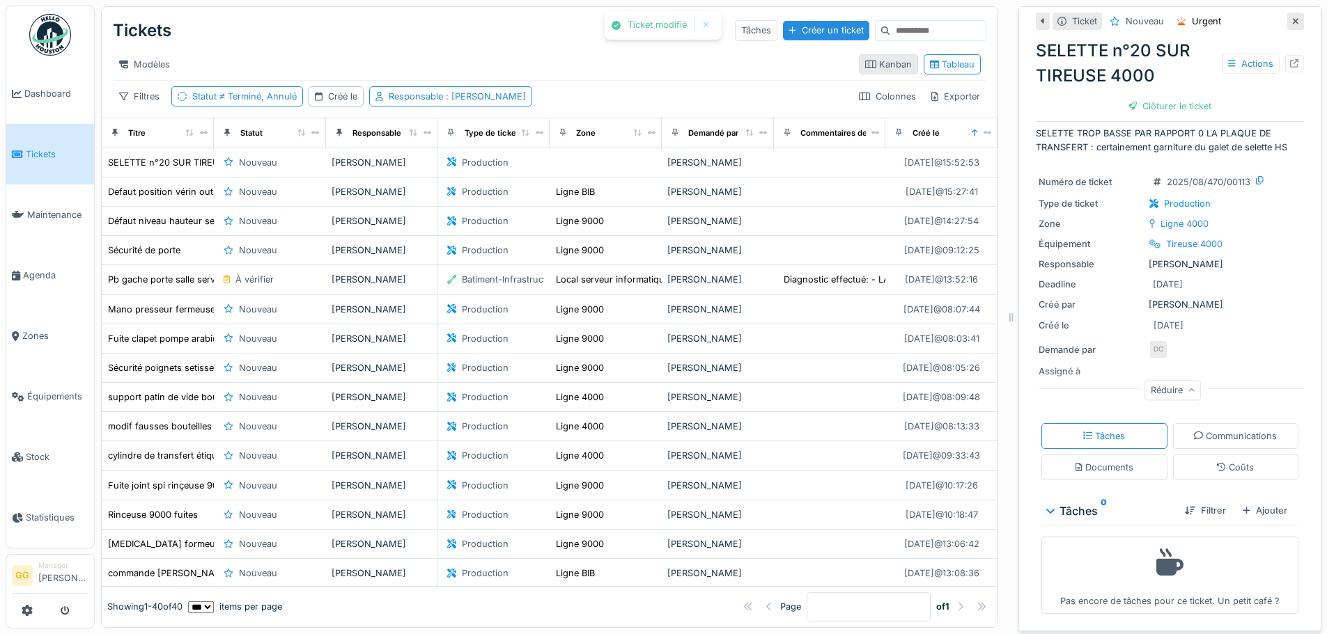
click at [873, 61] on div "Kanban" at bounding box center [888, 64] width 59 height 20
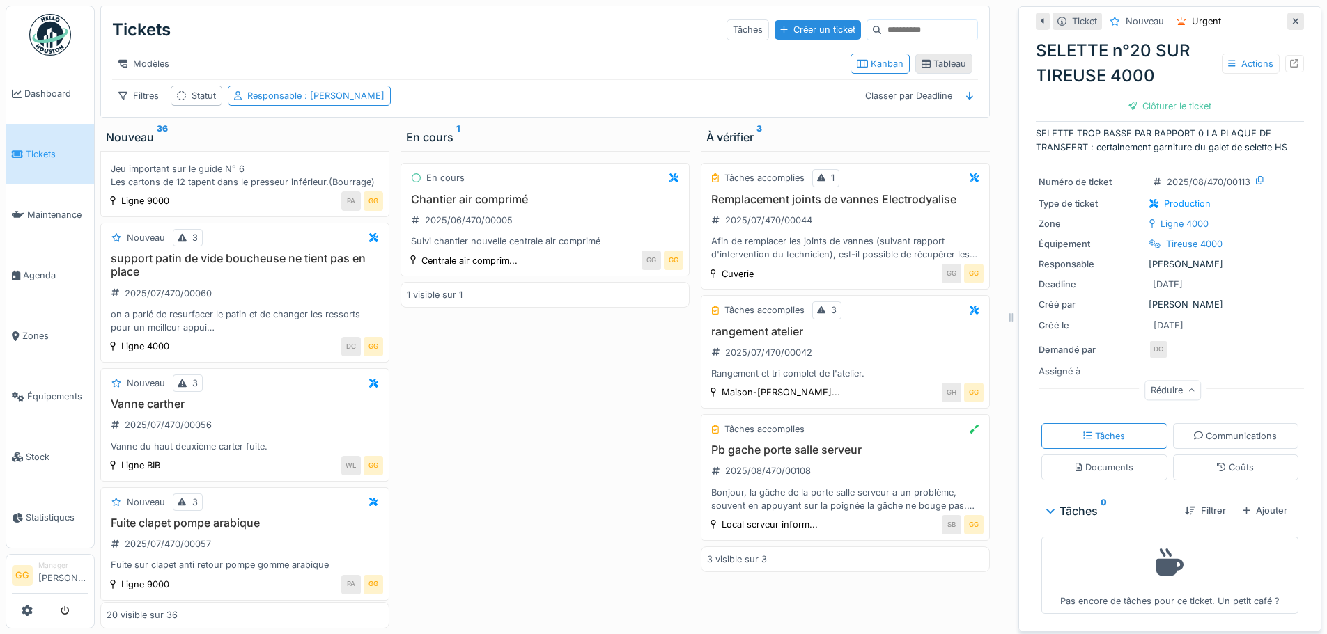
click at [939, 70] on div "Tableau" at bounding box center [943, 63] width 45 height 13
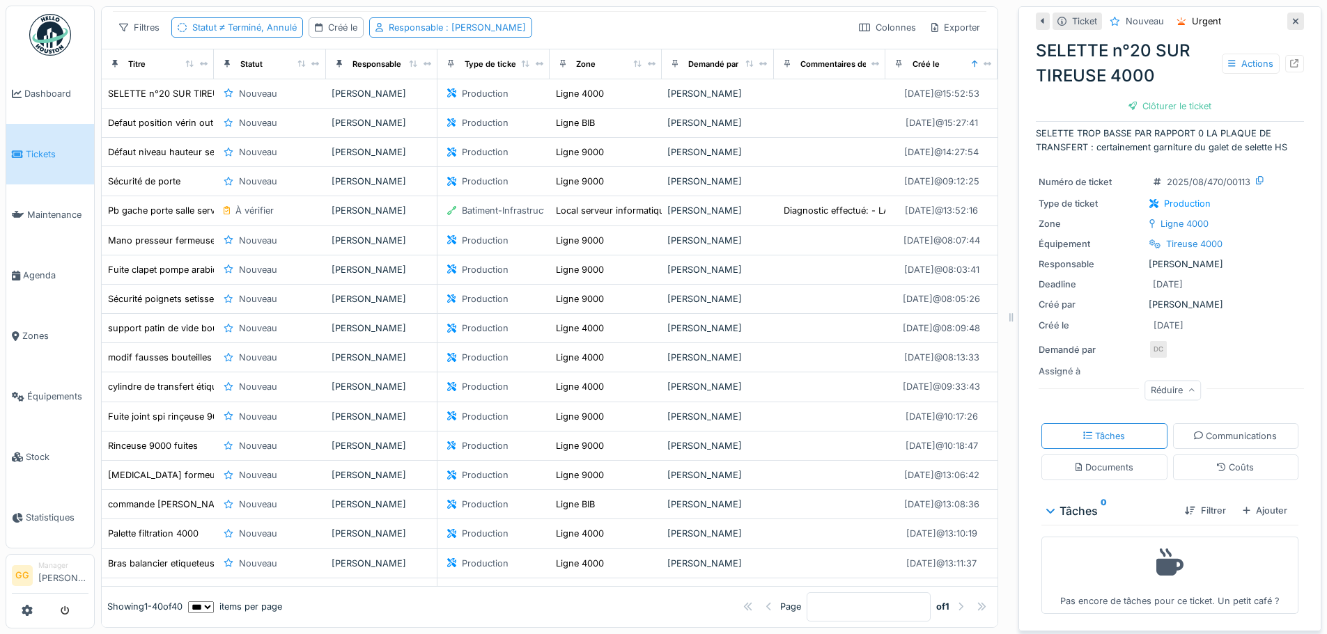
scroll to position [70, 0]
click at [287, 32] on span "Terminé, Annulé" at bounding box center [257, 27] width 80 height 10
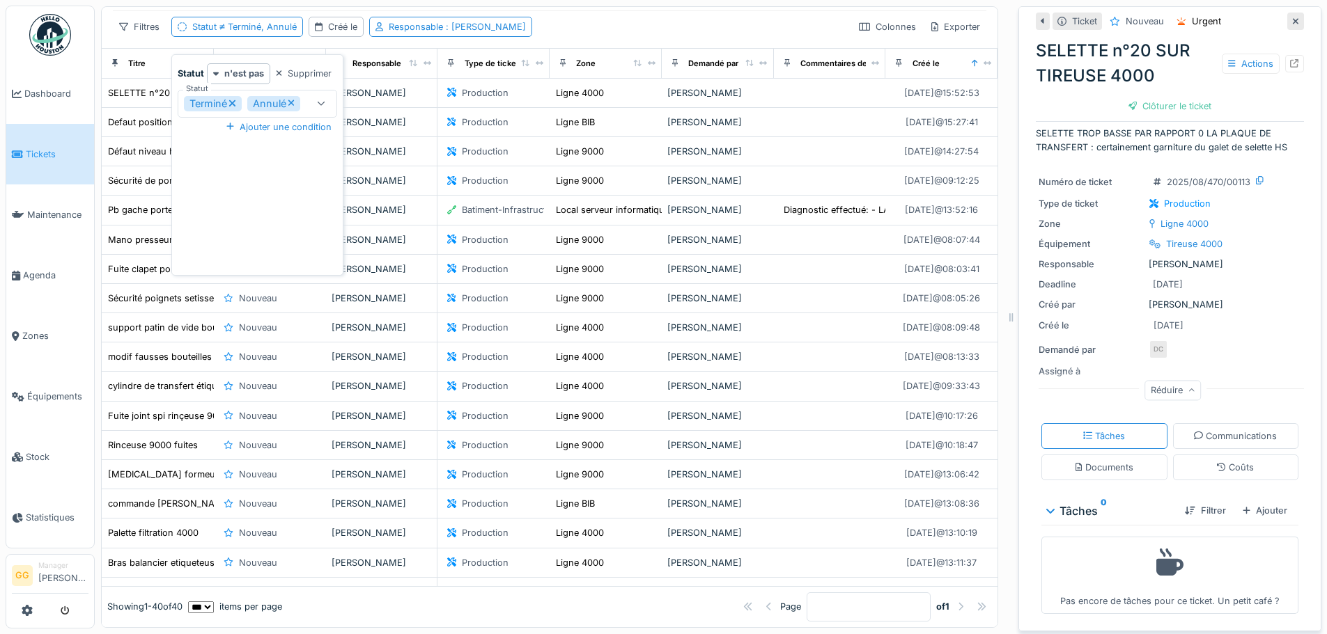
click at [286, 100] on div "Annulé" at bounding box center [274, 103] width 54 height 15
type input "******"
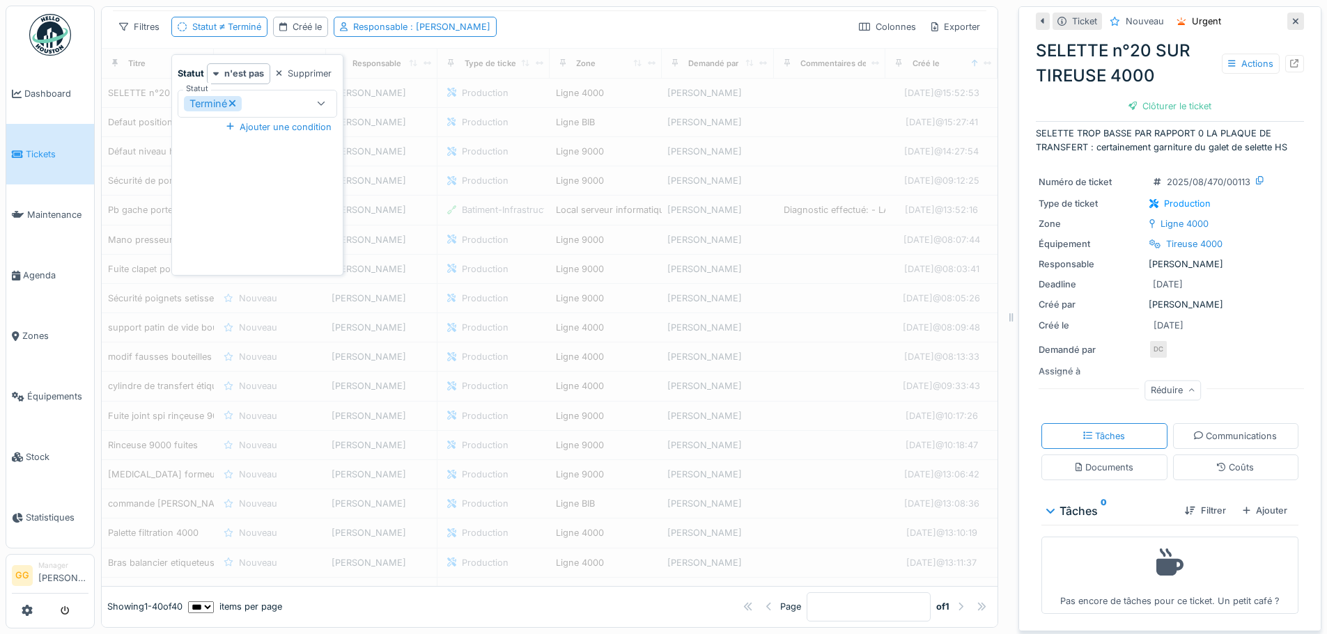
click at [236, 106] on icon at bounding box center [232, 103] width 8 height 10
click at [247, 77] on strong "n'est pas" at bounding box center [244, 73] width 40 height 13
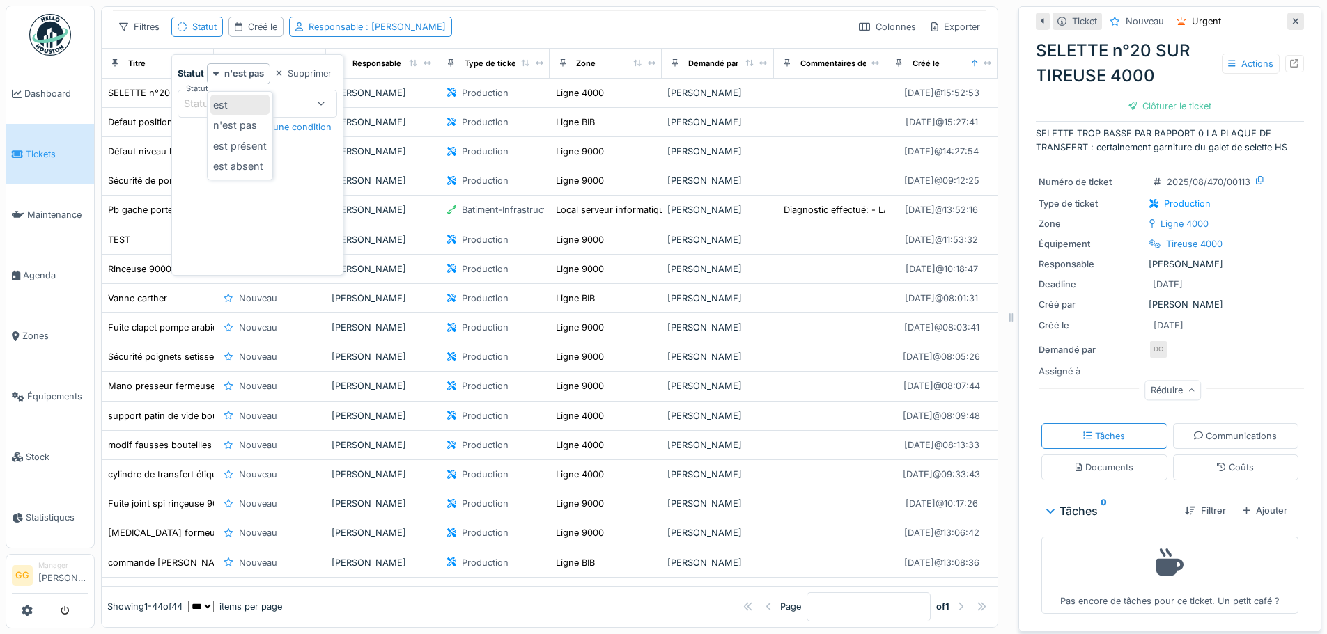
click at [243, 109] on div "est" at bounding box center [239, 105] width 59 height 21
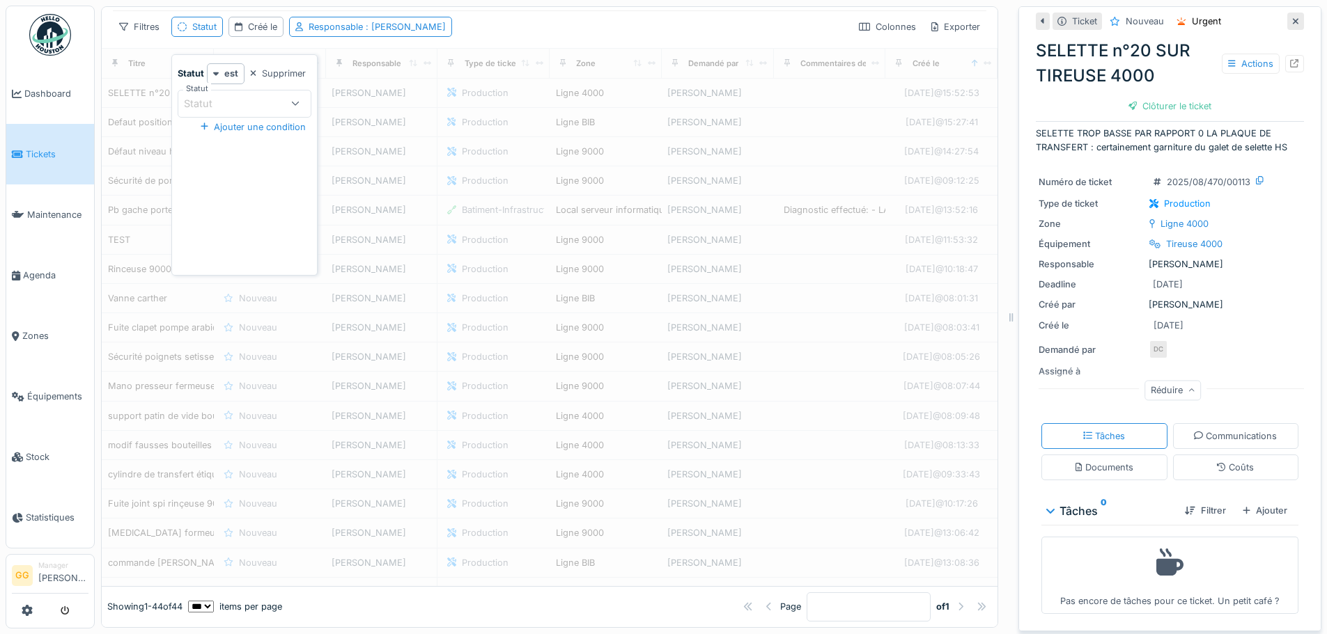
click at [274, 101] on div "Statut" at bounding box center [233, 103] width 98 height 15
click at [223, 329] on div "Terminé" at bounding box center [244, 332] width 173 height 28
type input "******"
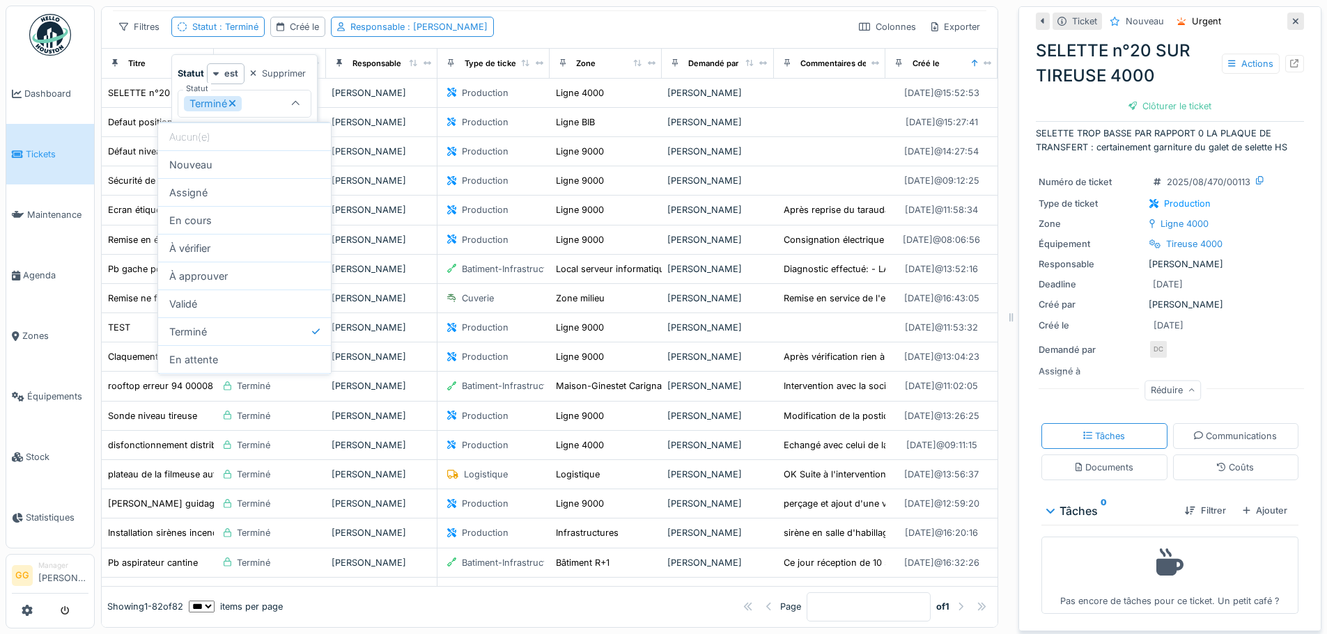
click at [545, 37] on div "Filtres Statut : Terminé Créé le Responsable : [PERSON_NAME] Exporter" at bounding box center [549, 27] width 873 height 20
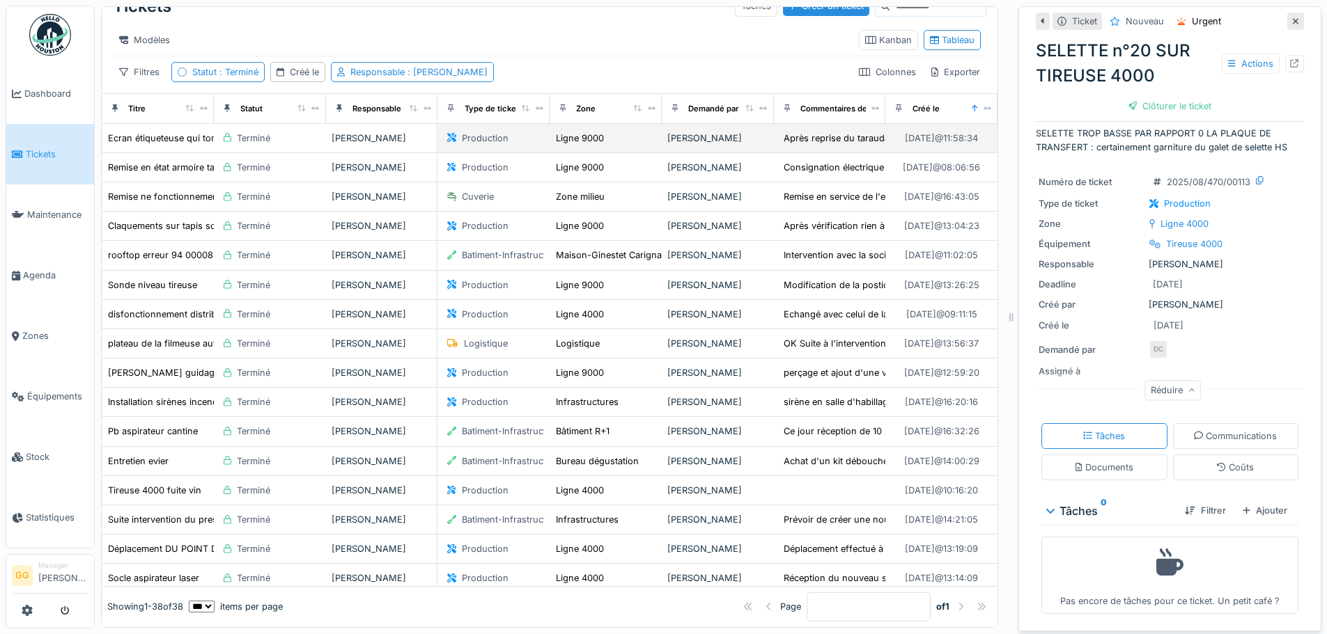
scroll to position [0, 0]
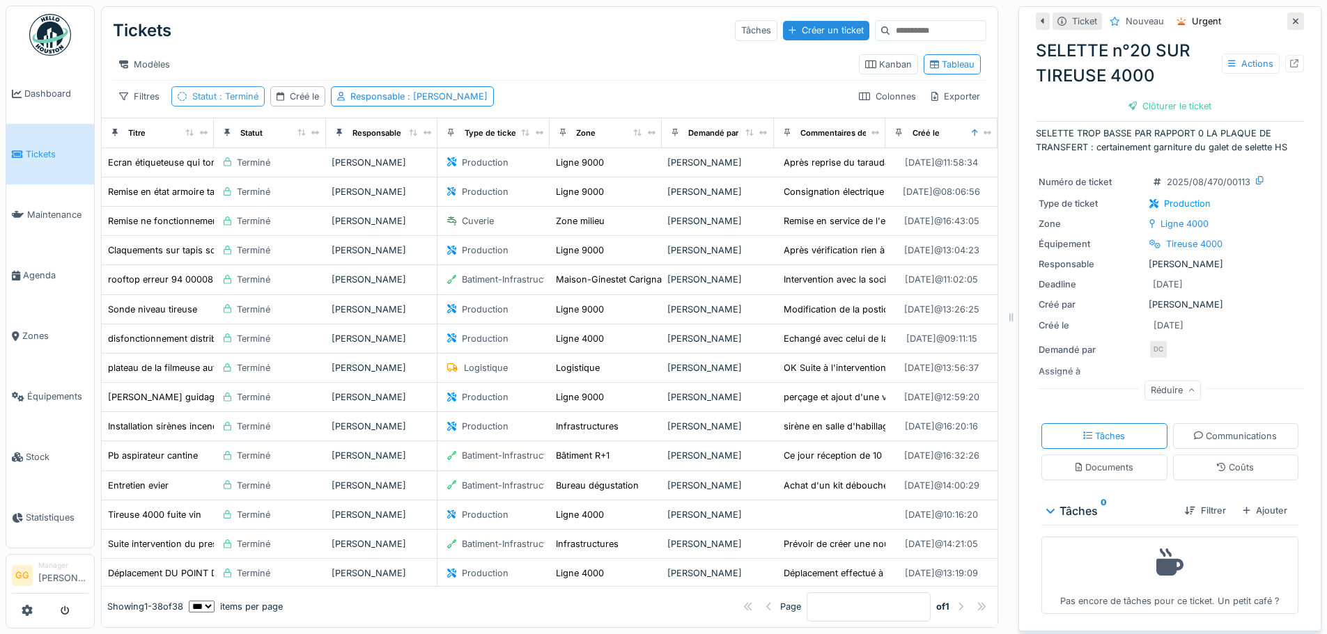
click at [242, 102] on span ": Terminé" at bounding box center [238, 96] width 42 height 10
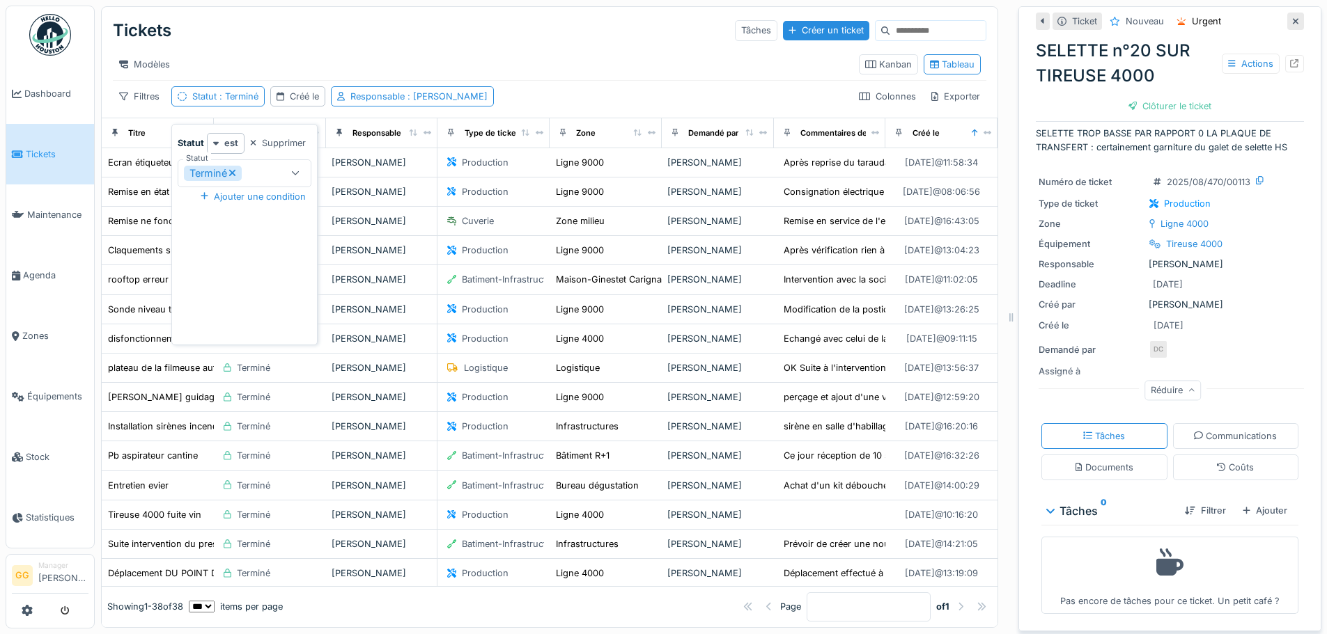
click at [239, 169] on div "Terminé" at bounding box center [213, 173] width 58 height 15
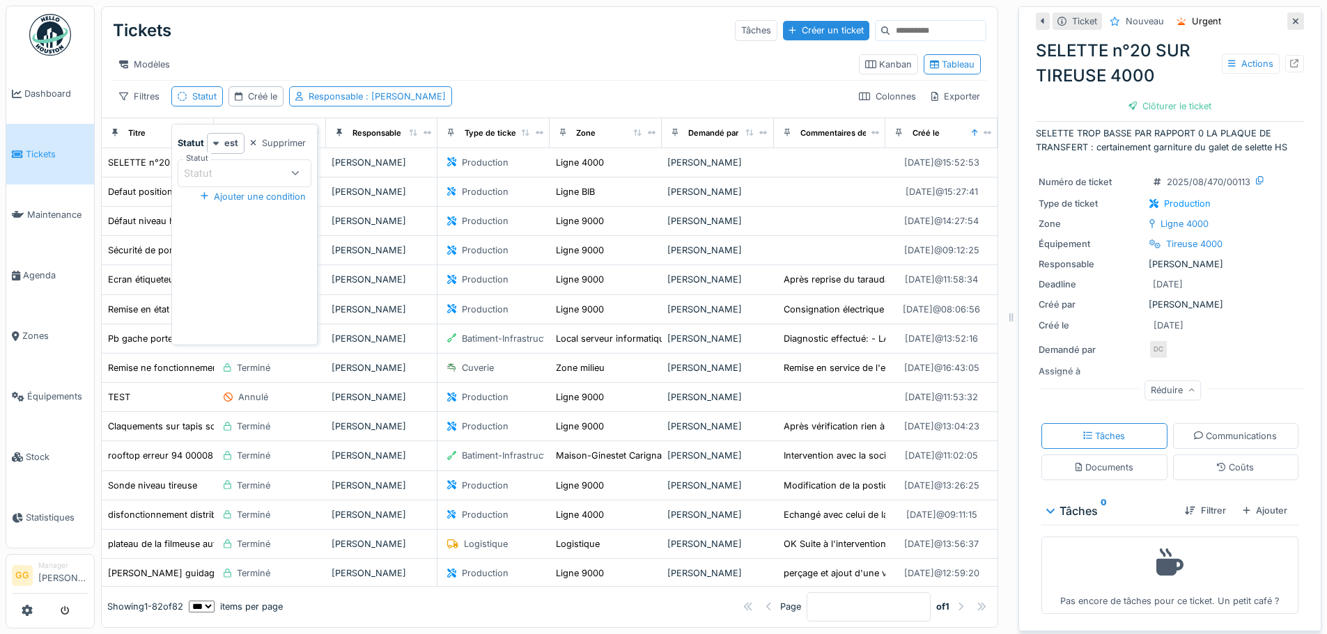
click at [241, 171] on div "Statut" at bounding box center [233, 173] width 98 height 15
click at [212, 144] on div "est" at bounding box center [226, 143] width 38 height 20
click at [227, 195] on div "n'est pas" at bounding box center [239, 195] width 59 height 21
click at [245, 178] on div "Statut" at bounding box center [233, 173] width 98 height 15
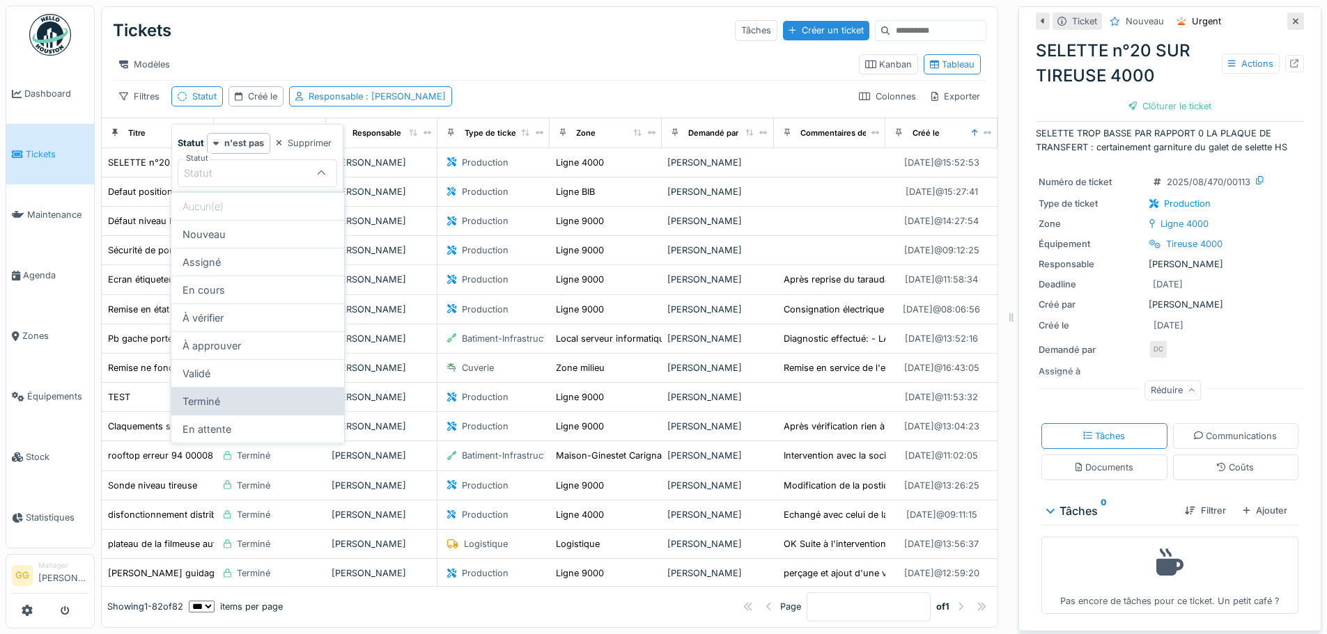
click at [249, 403] on div "Terminé" at bounding box center [257, 401] width 173 height 28
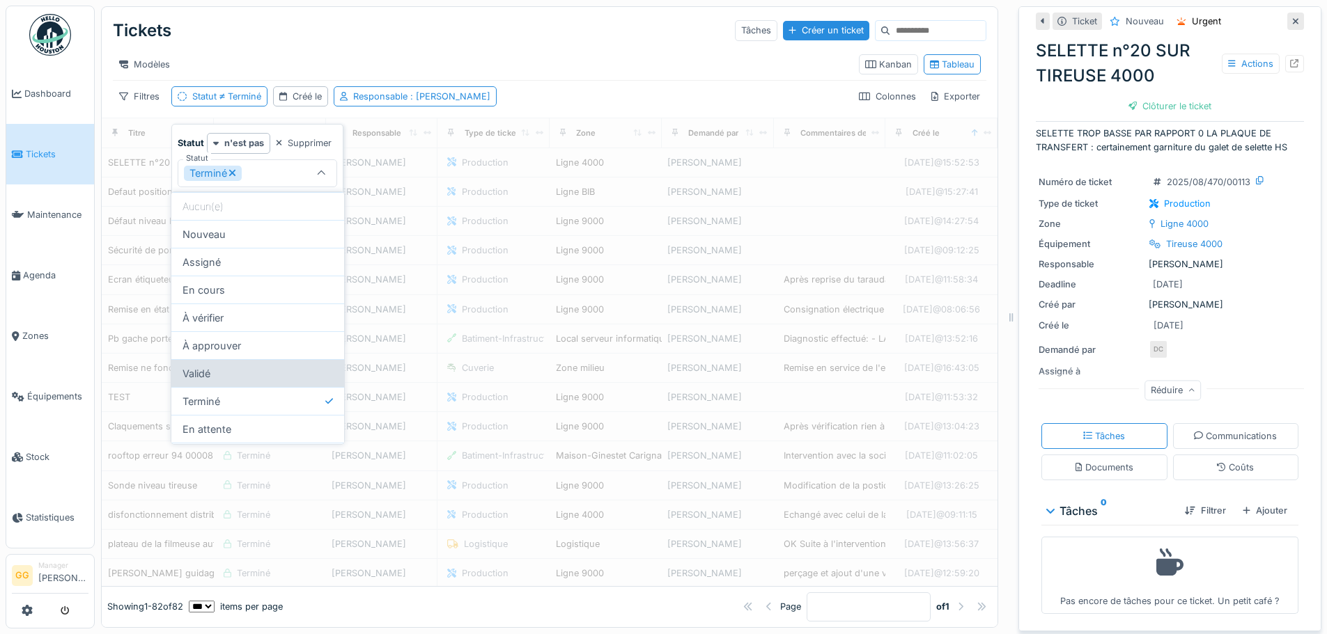
click at [250, 375] on div "Validé" at bounding box center [257, 373] width 173 height 28
click at [247, 368] on div "Validé" at bounding box center [257, 373] width 173 height 28
click at [264, 432] on div "Annulé" at bounding box center [257, 430] width 173 height 28
type input "**********"
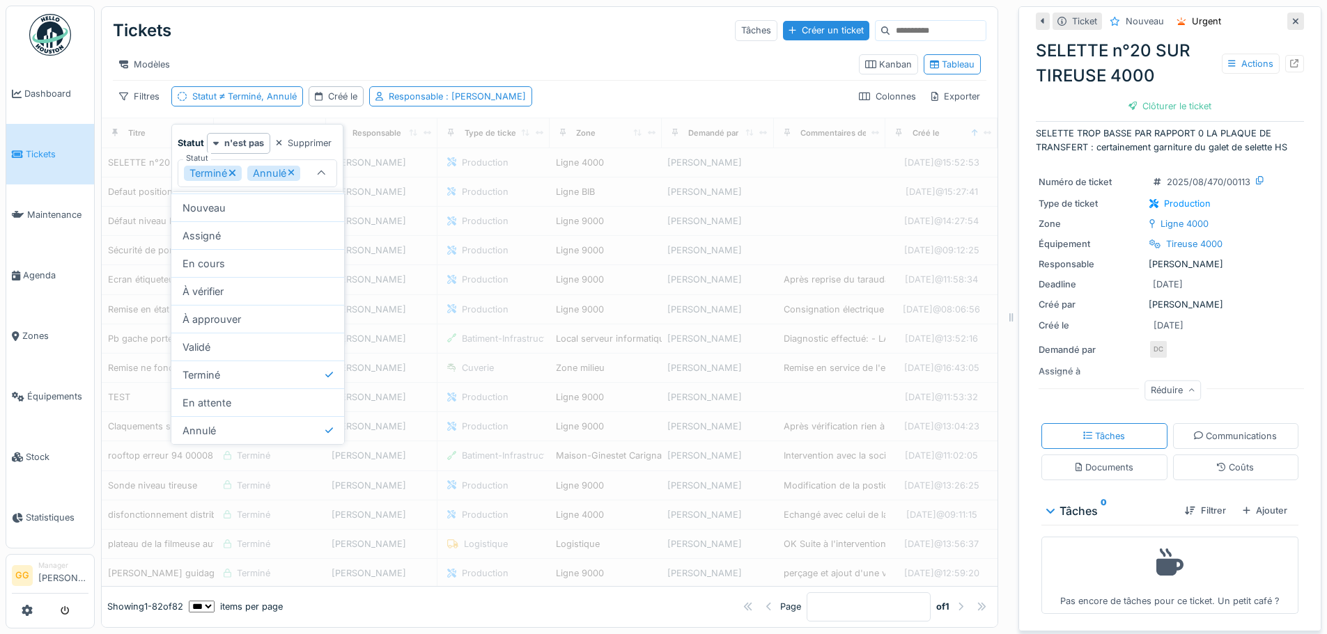
drag, startPoint x: 545, startPoint y: 68, endPoint x: 507, endPoint y: 50, distance: 41.4
click at [544, 67] on div "Modèles" at bounding box center [480, 64] width 735 height 20
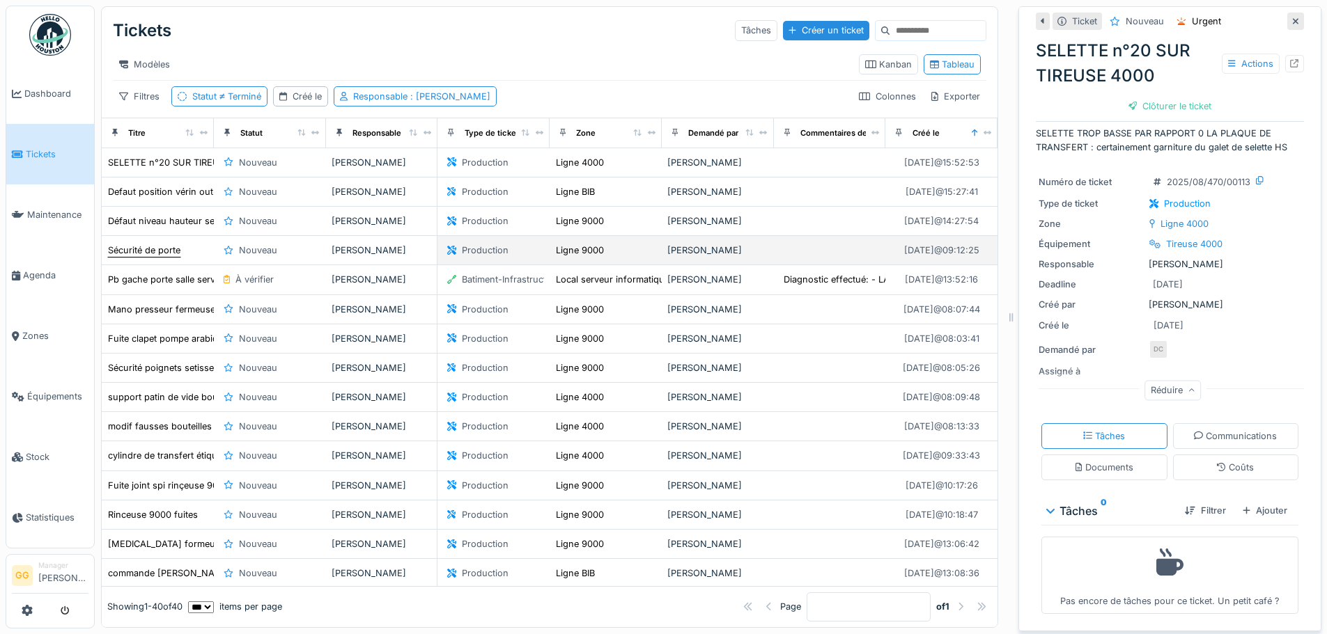
scroll to position [0, 0]
